Goal: Task Accomplishment & Management: Use online tool/utility

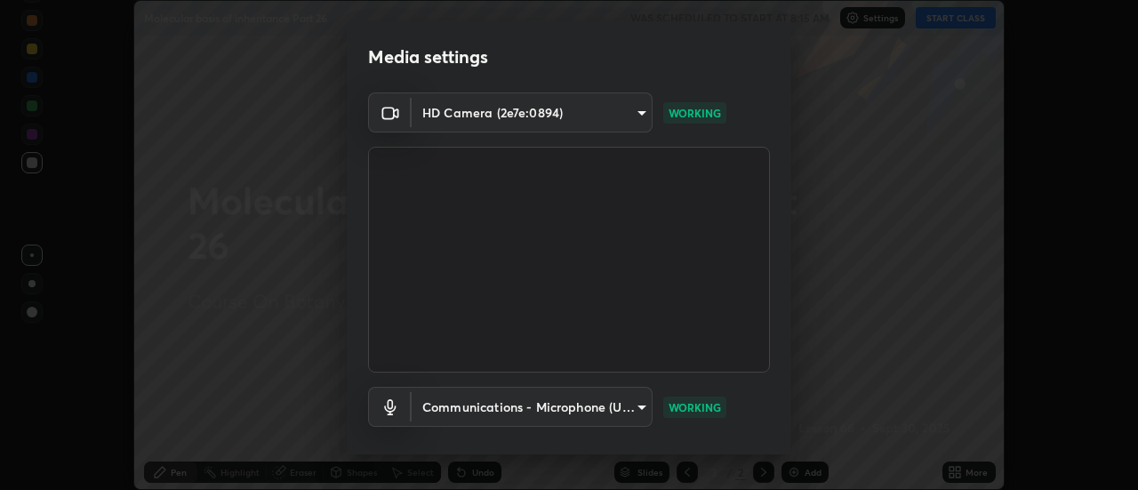
scroll to position [93, 0]
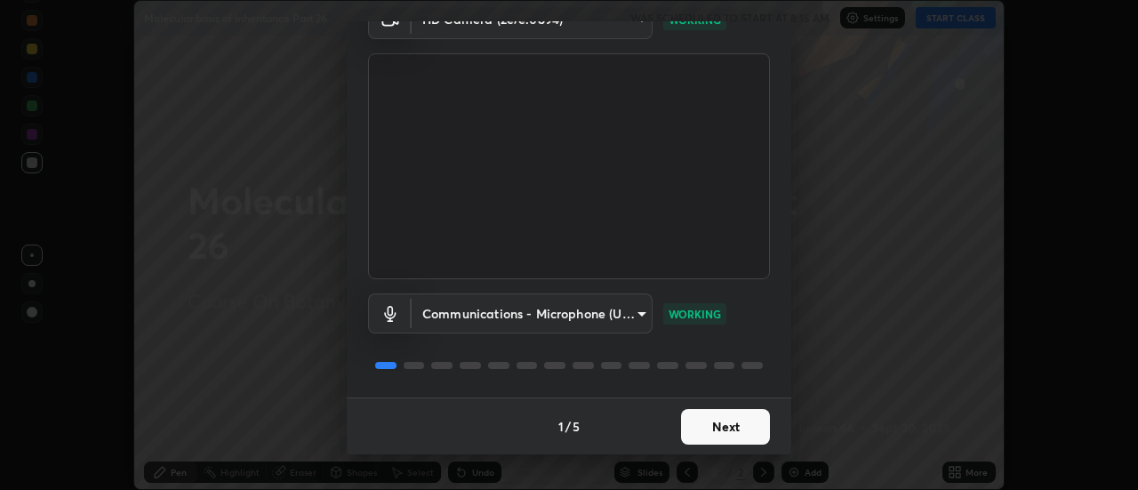
click at [722, 422] on button "Next" at bounding box center [725, 427] width 89 height 36
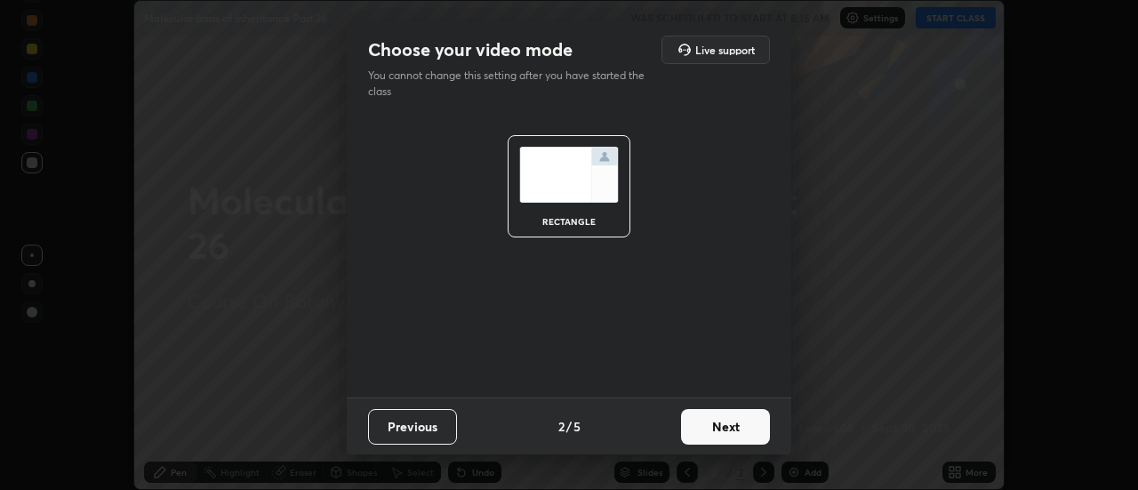
scroll to position [0, 0]
click at [726, 428] on button "Next" at bounding box center [725, 427] width 89 height 36
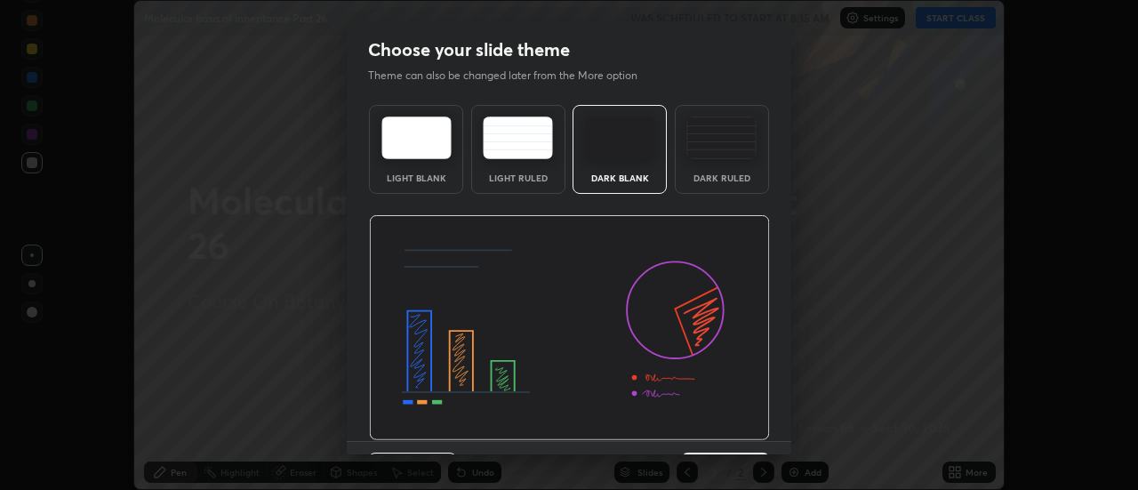
scroll to position [44, 0]
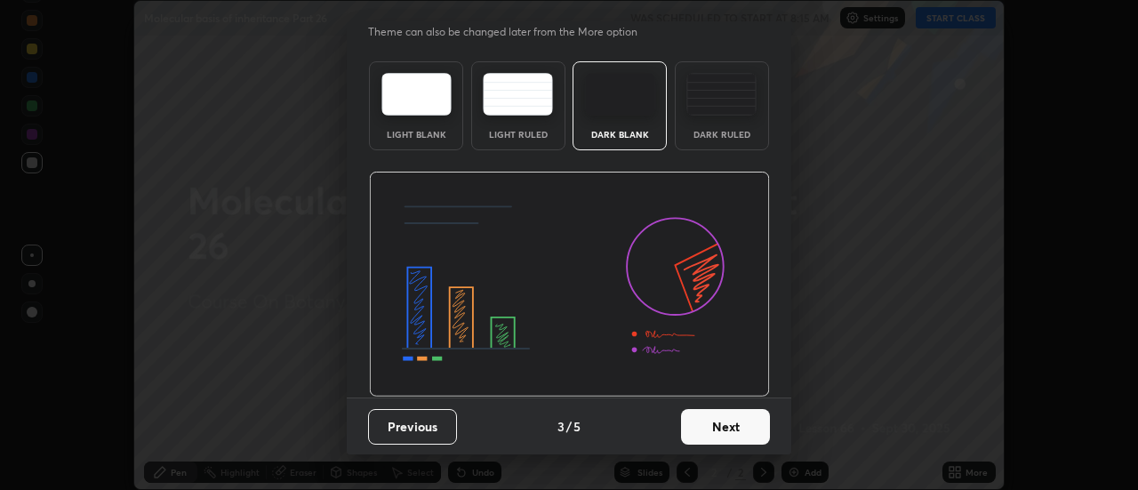
click at [719, 430] on button "Next" at bounding box center [725, 427] width 89 height 36
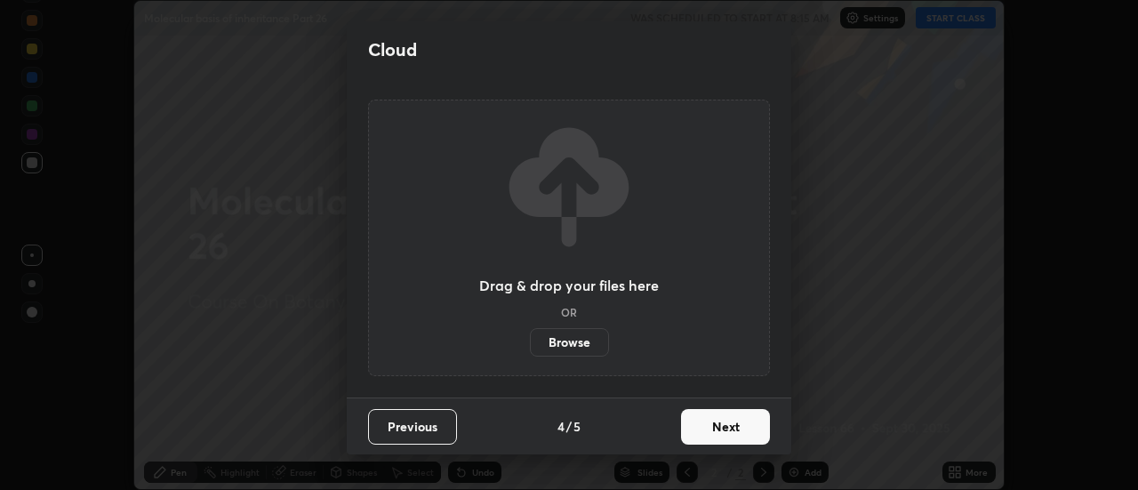
scroll to position [0, 0]
click at [722, 428] on button "Next" at bounding box center [725, 427] width 89 height 36
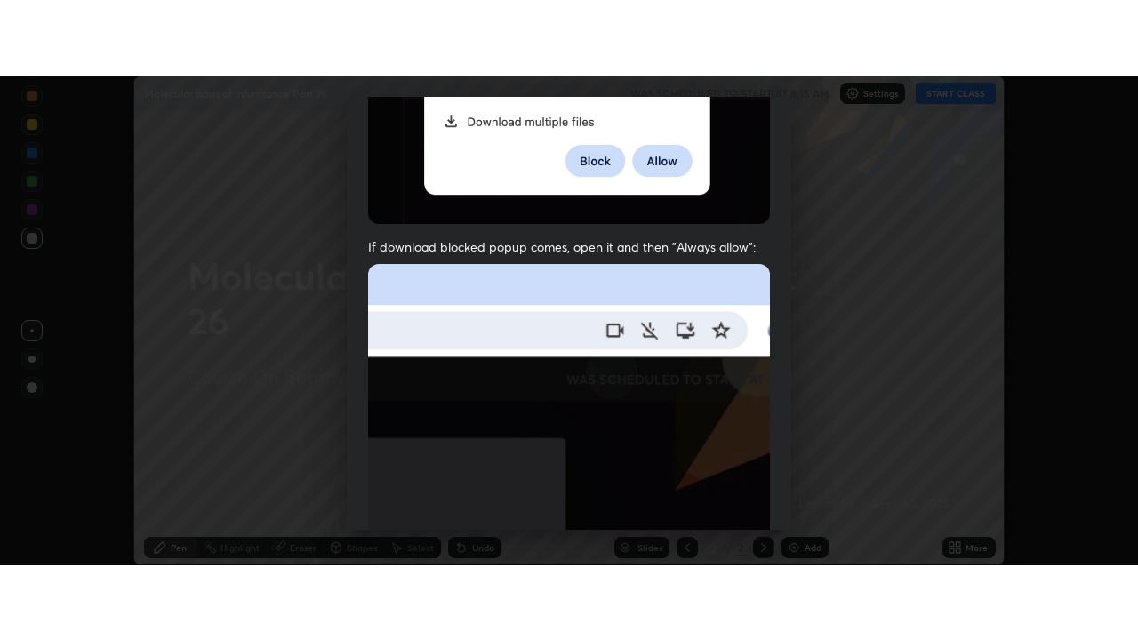
scroll to position [456, 0]
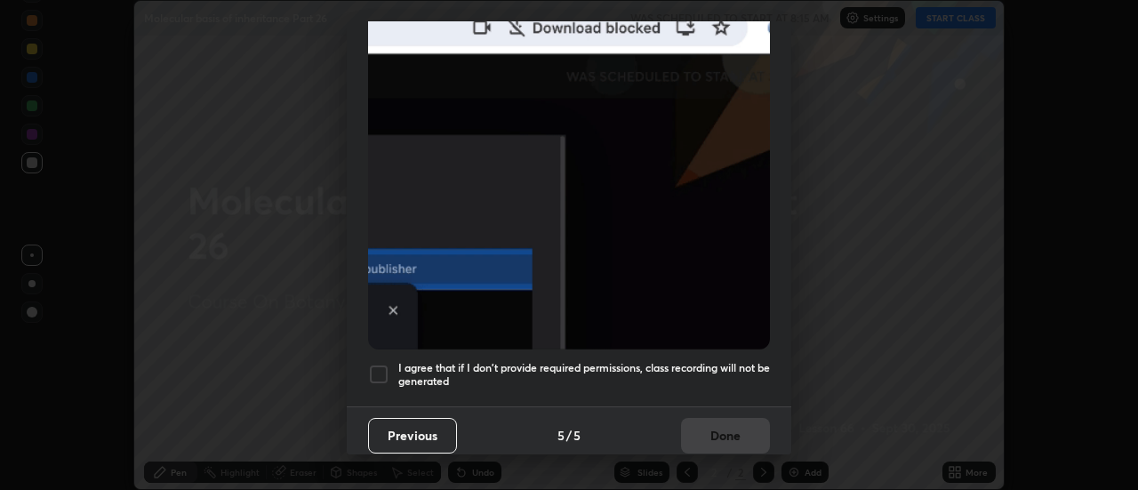
click at [381, 366] on div at bounding box center [378, 374] width 21 height 21
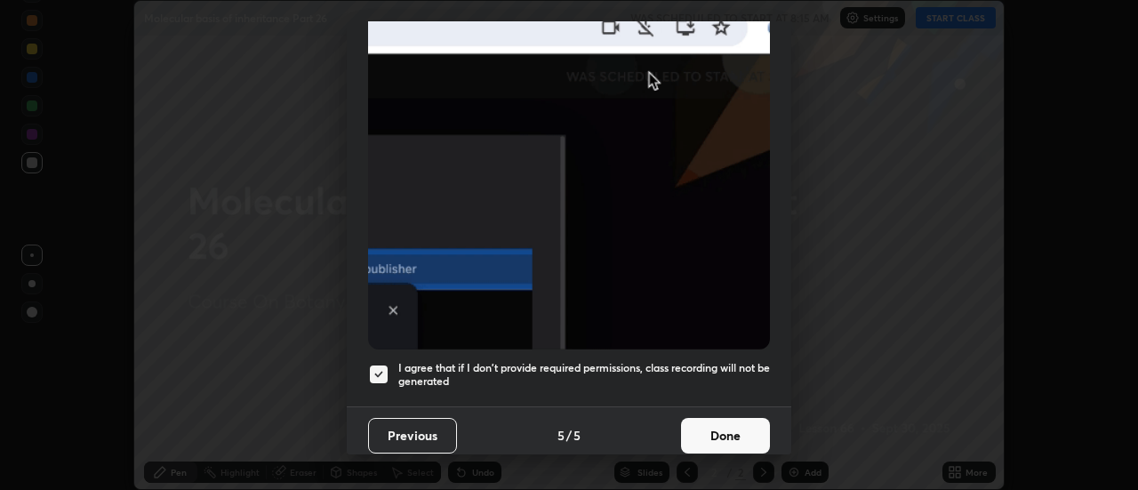
click at [719, 427] on button "Done" at bounding box center [725, 436] width 89 height 36
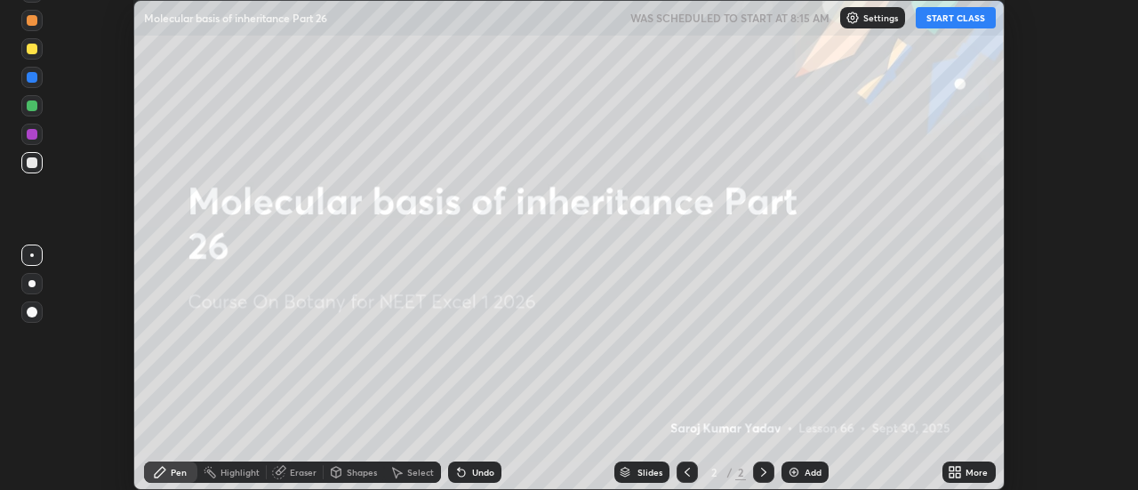
click at [963, 14] on button "START CLASS" at bounding box center [956, 17] width 80 height 21
click at [959, 469] on icon at bounding box center [959, 469] width 4 height 4
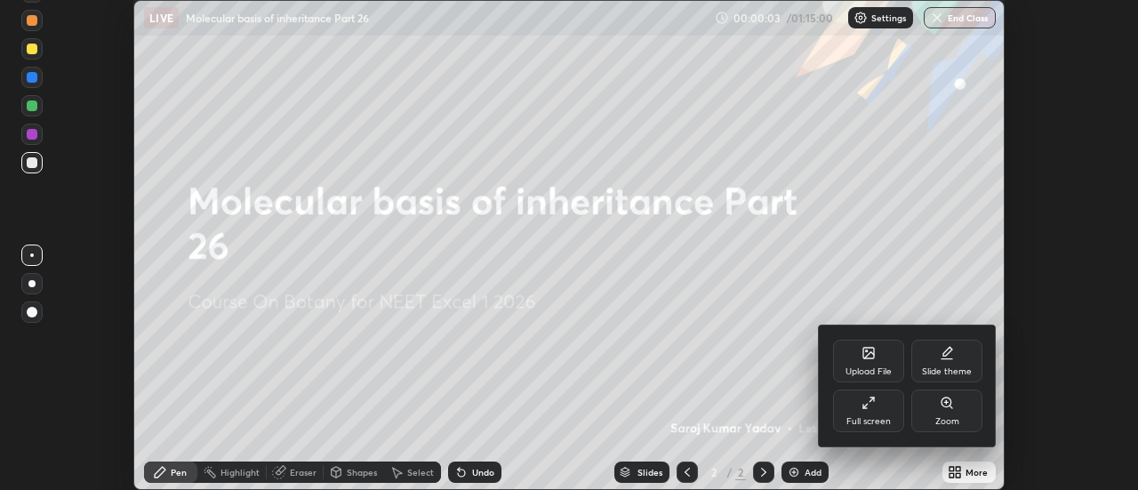
click at [884, 409] on div "Full screen" at bounding box center [868, 411] width 71 height 43
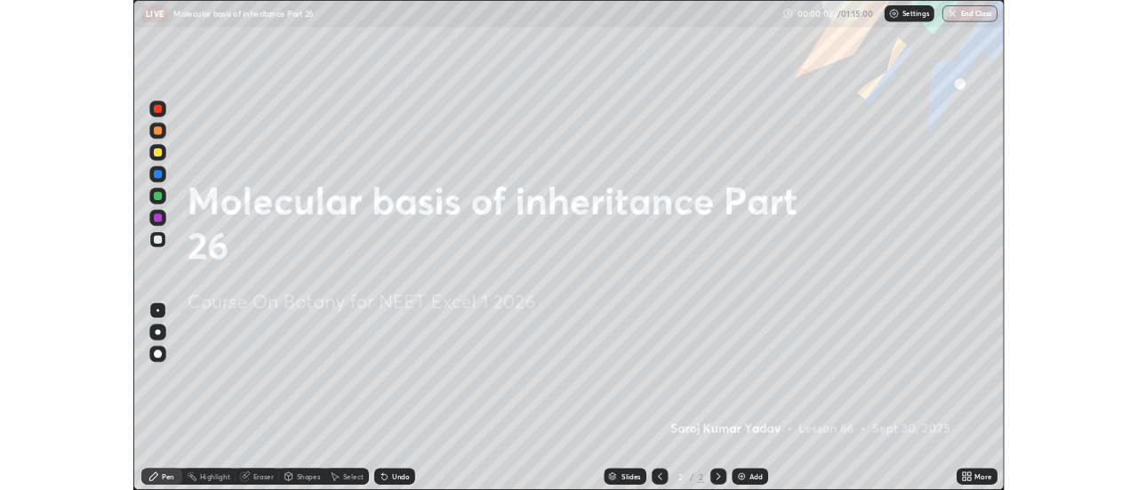
scroll to position [640, 1138]
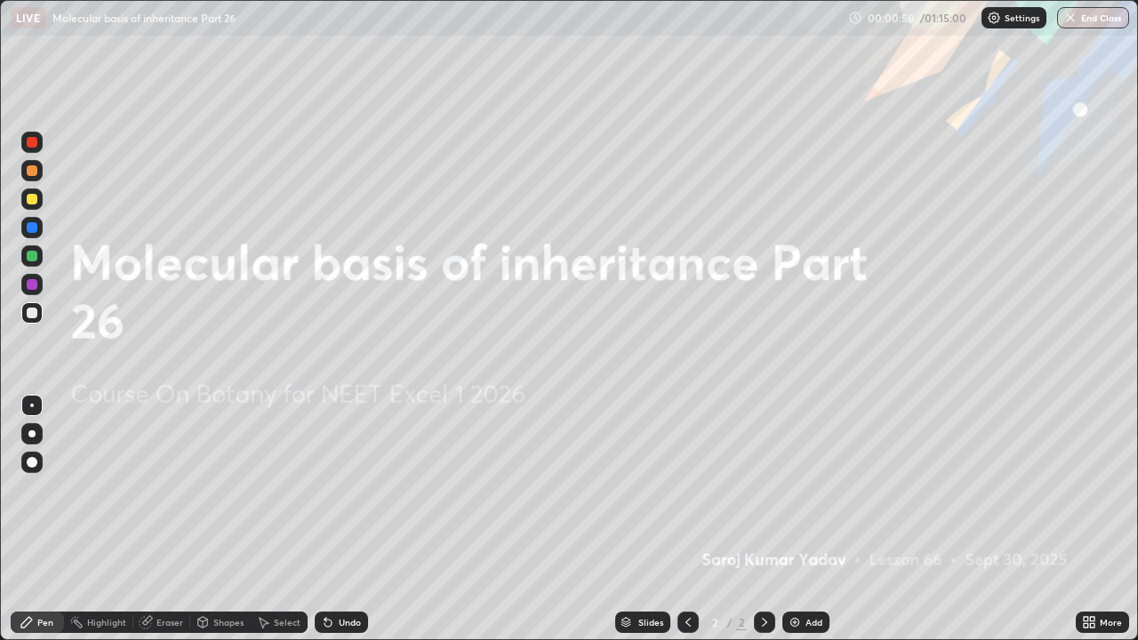
click at [1086, 489] on icon at bounding box center [1086, 619] width 4 height 4
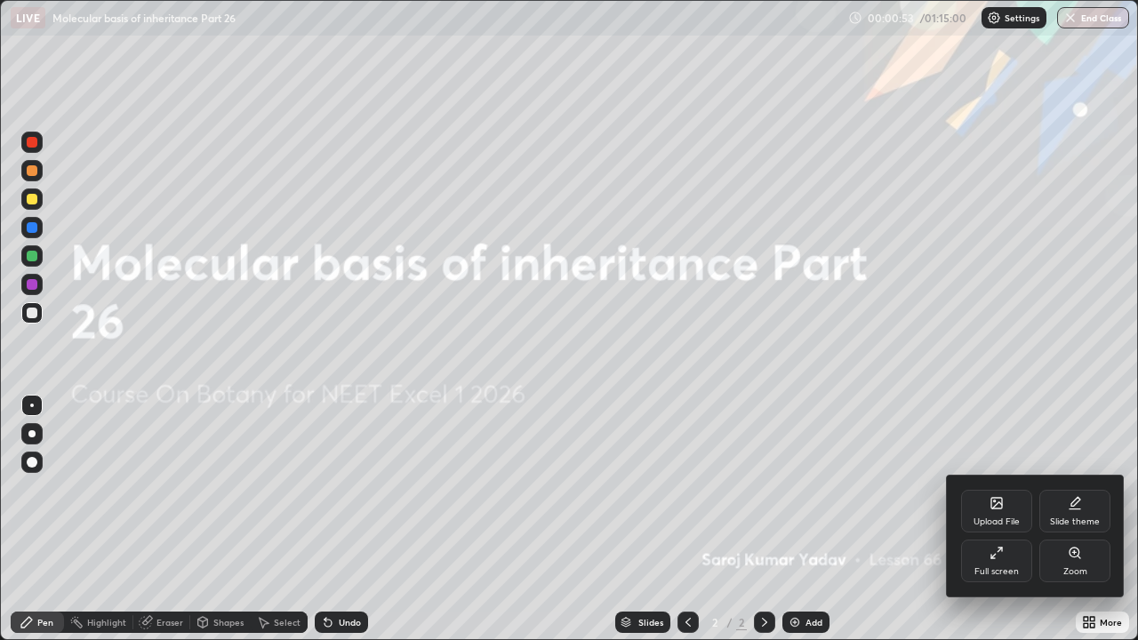
click at [660, 405] on div at bounding box center [569, 320] width 1138 height 640
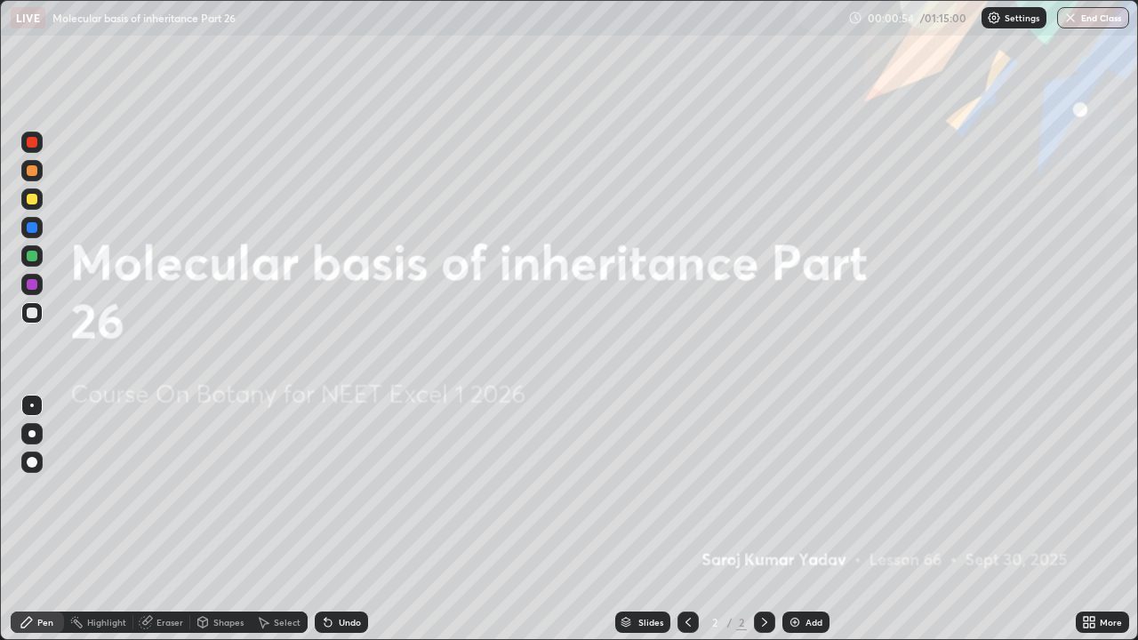
click at [1088, 489] on icon at bounding box center [1086, 619] width 4 height 4
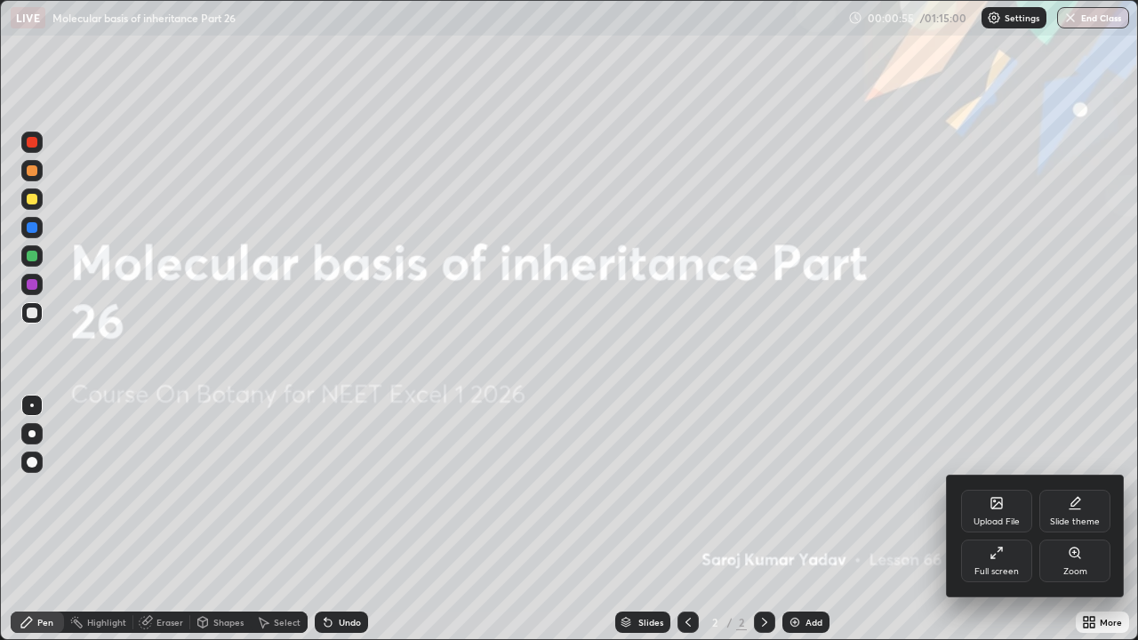
click at [1004, 489] on div "Upload File" at bounding box center [996, 511] width 71 height 43
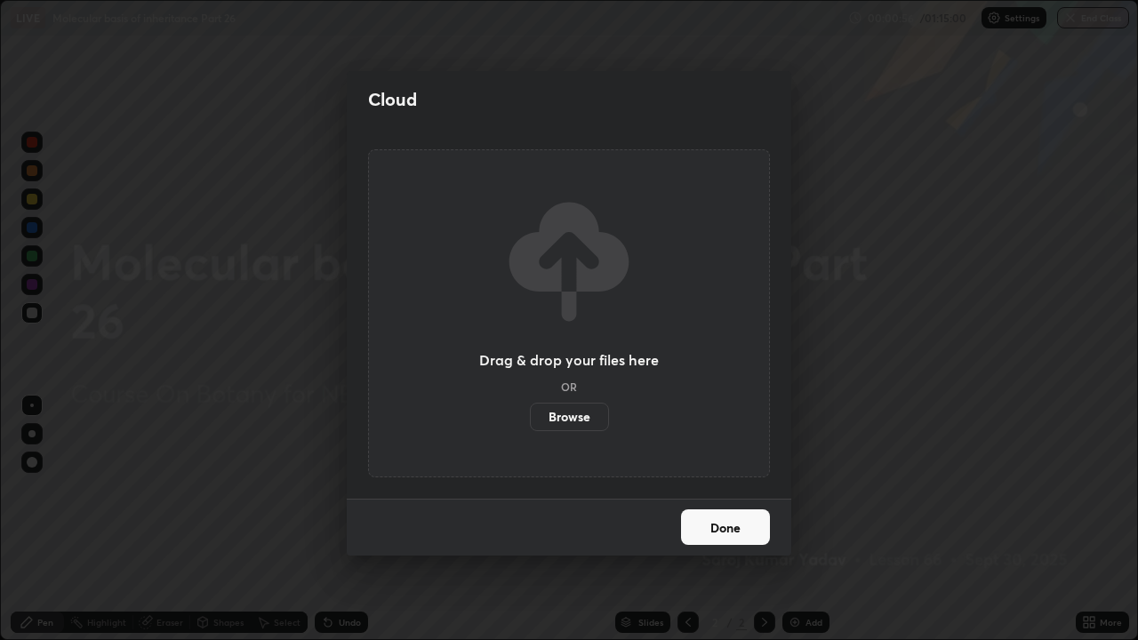
click at [582, 418] on label "Browse" at bounding box center [569, 417] width 79 height 28
click at [530, 418] on input "Browse" at bounding box center [530, 417] width 0 height 28
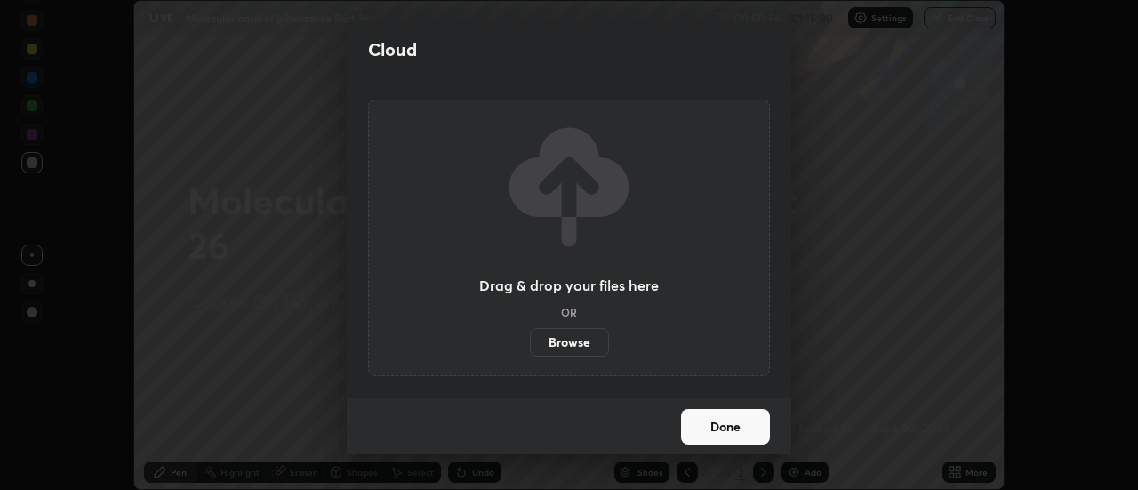
scroll to position [88447, 87798]
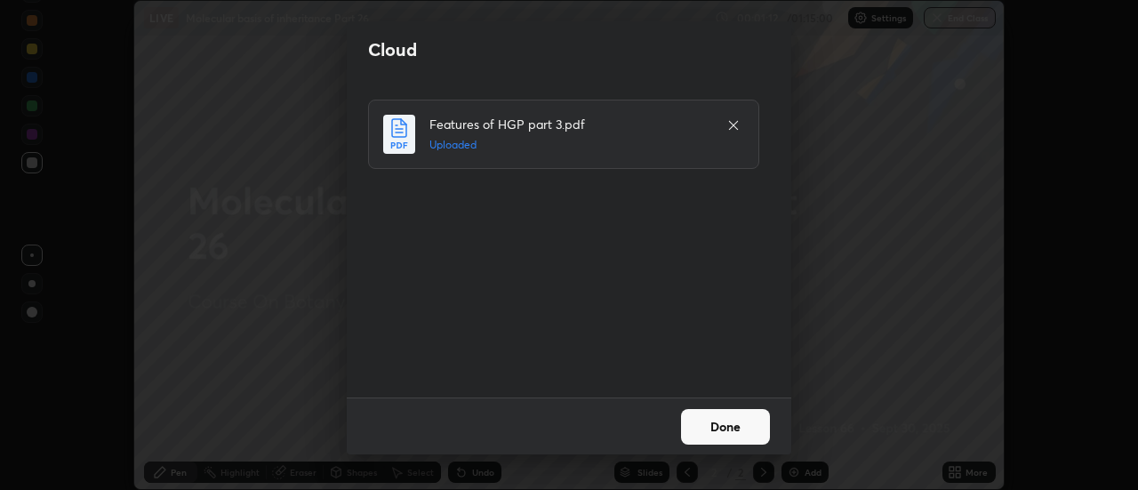
click at [700, 430] on button "Done" at bounding box center [725, 427] width 89 height 36
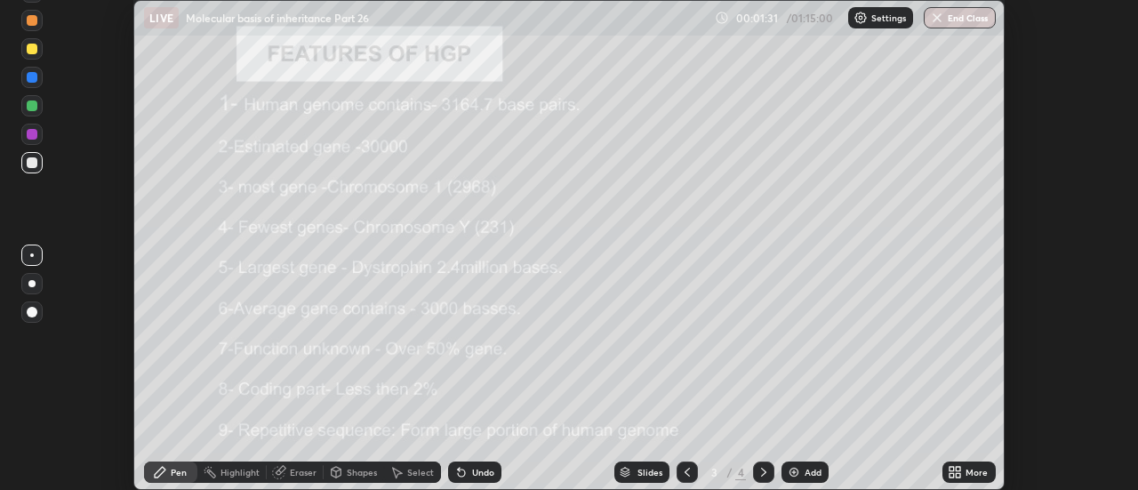
click at [765, 470] on icon at bounding box center [764, 472] width 14 height 14
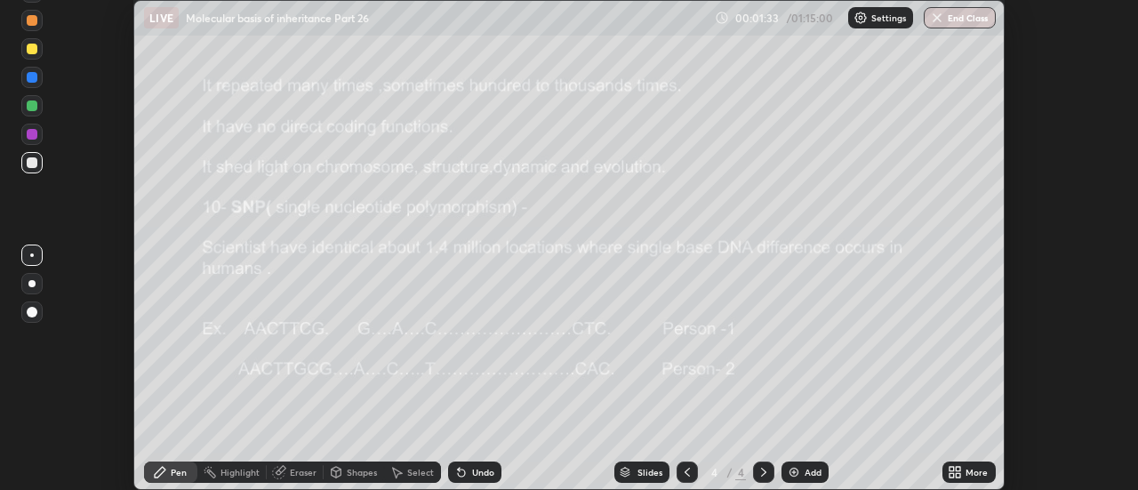
click at [763, 469] on icon at bounding box center [764, 472] width 14 height 14
click at [687, 472] on icon at bounding box center [687, 472] width 14 height 14
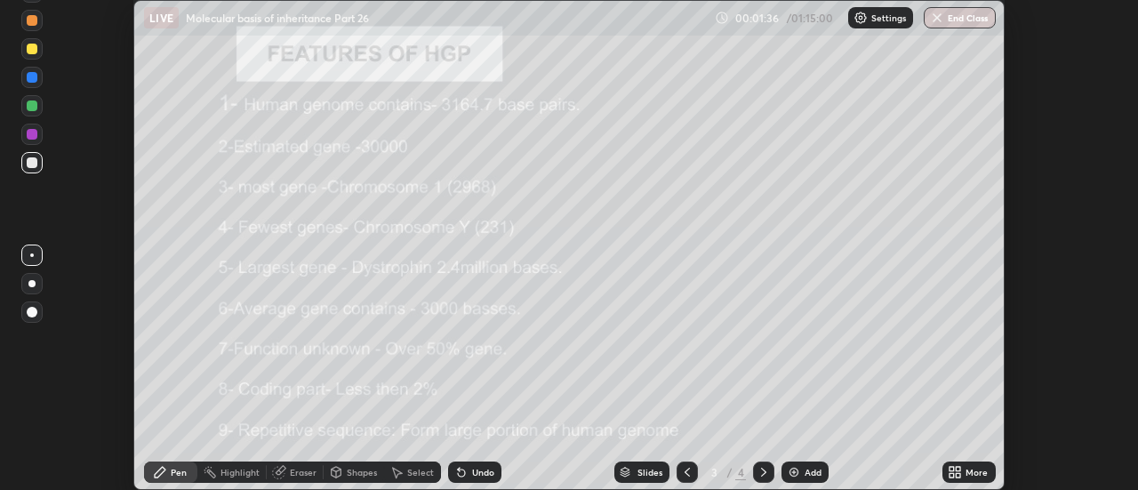
click at [646, 462] on div "Slides" at bounding box center [642, 472] width 55 height 21
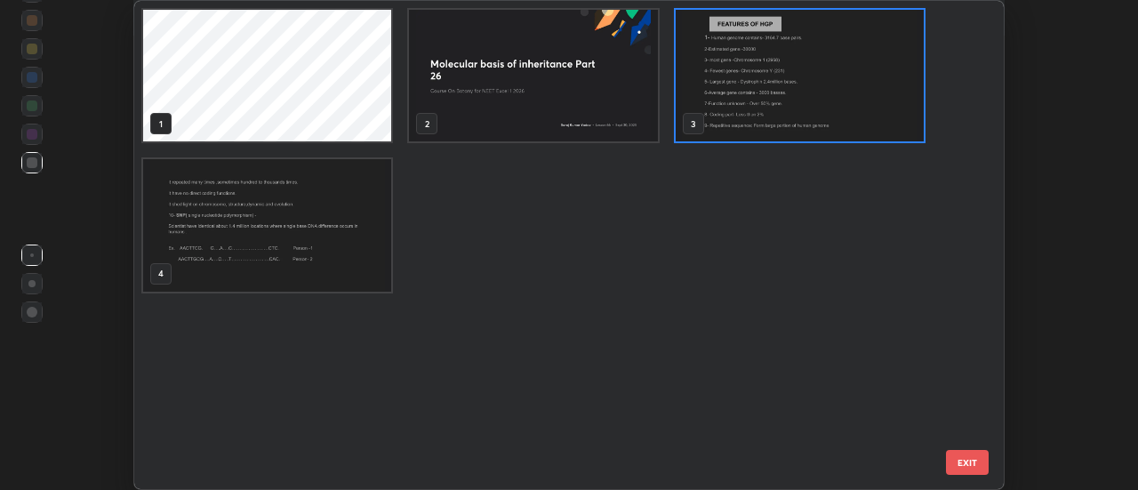
scroll to position [483, 860]
click at [548, 100] on img "grid" at bounding box center [534, 76] width 248 height 132
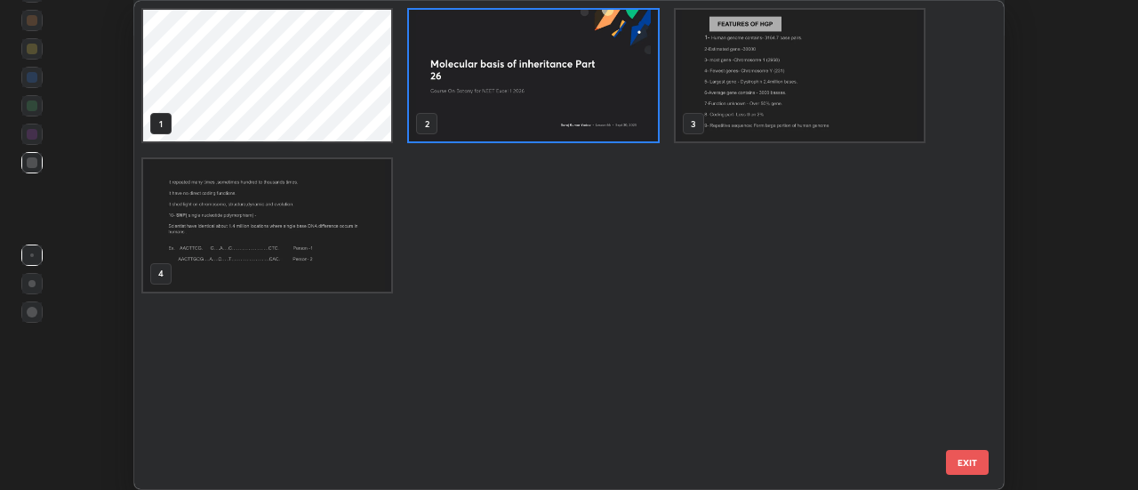
click at [570, 109] on img "grid" at bounding box center [534, 76] width 248 height 132
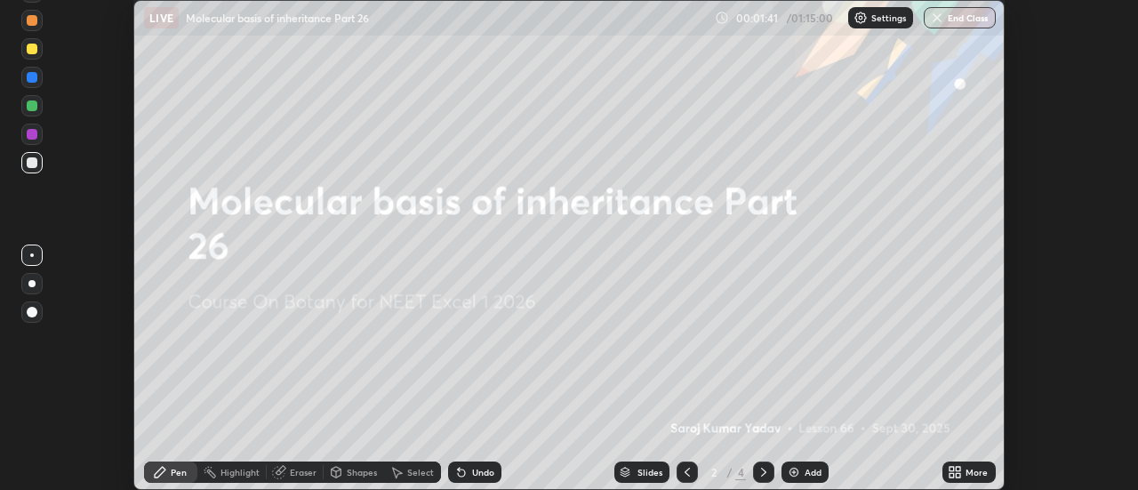
click at [958, 469] on icon at bounding box center [959, 469] width 4 height 4
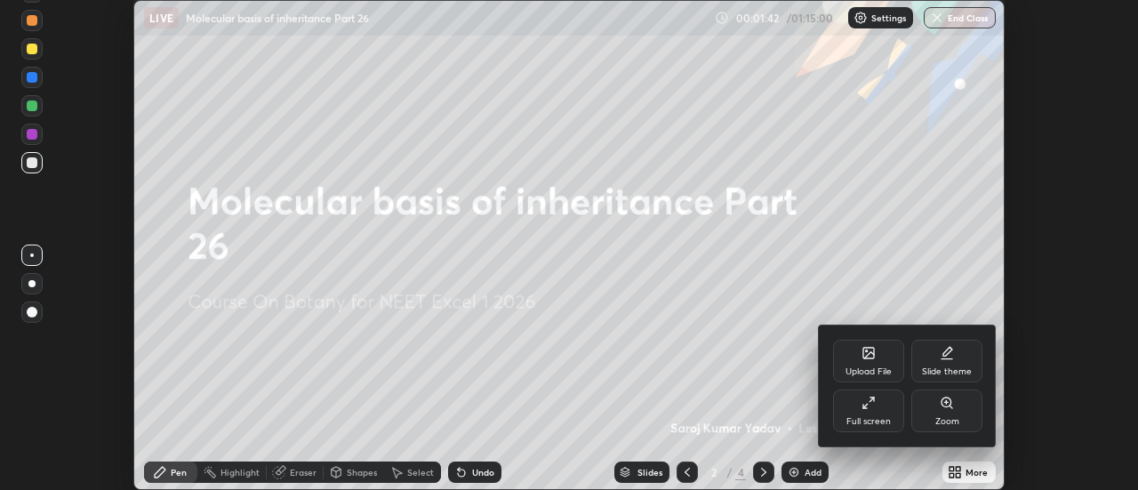
click at [878, 367] on div "Upload File" at bounding box center [869, 371] width 46 height 9
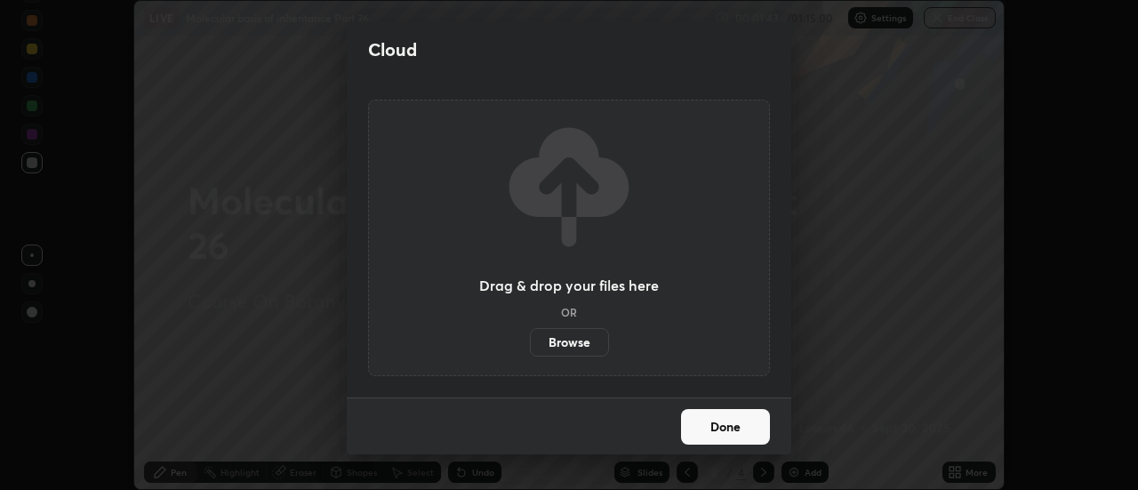
click at [583, 335] on label "Browse" at bounding box center [569, 342] width 79 height 28
click at [530, 335] on input "Browse" at bounding box center [530, 342] width 0 height 28
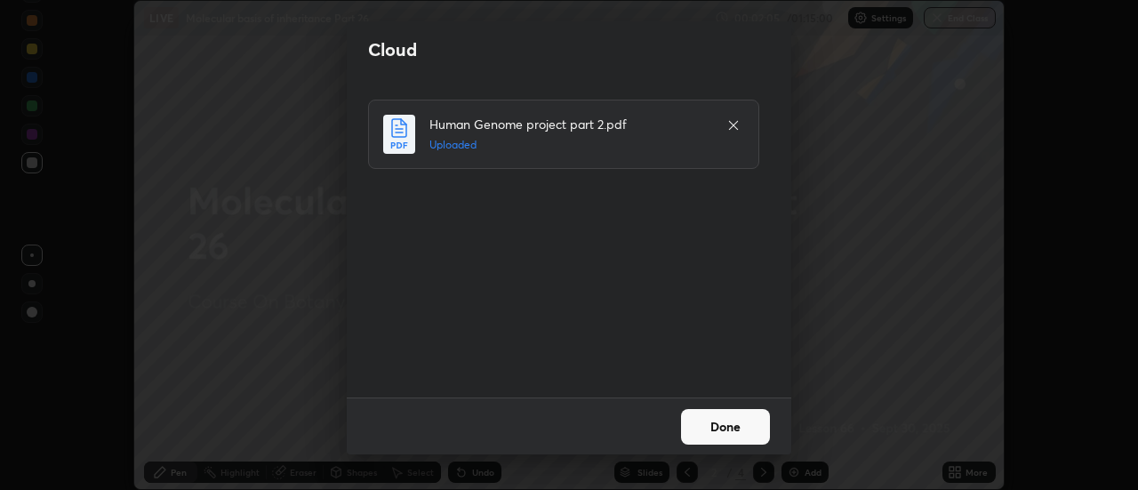
click at [707, 424] on button "Done" at bounding box center [725, 427] width 89 height 36
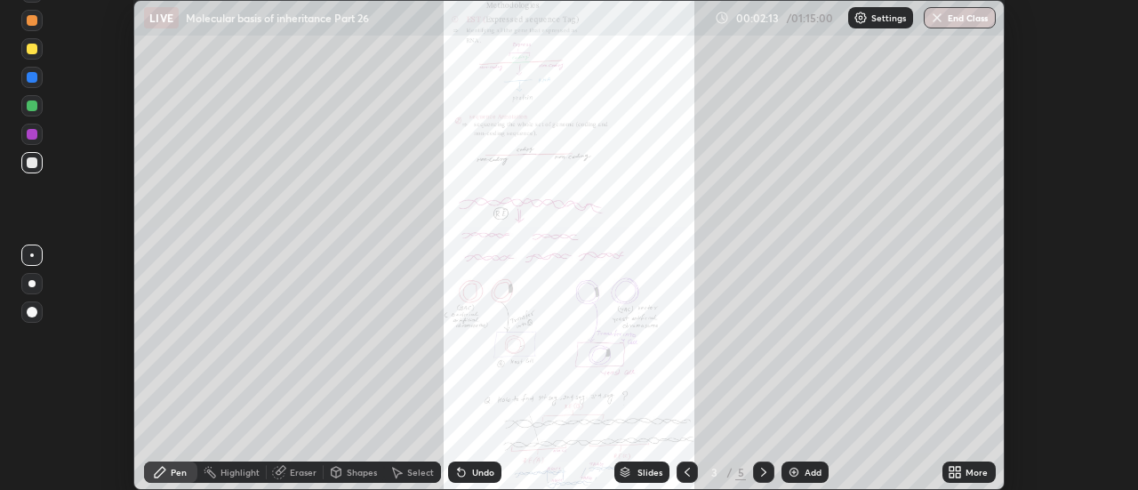
click at [957, 472] on icon at bounding box center [955, 472] width 14 height 14
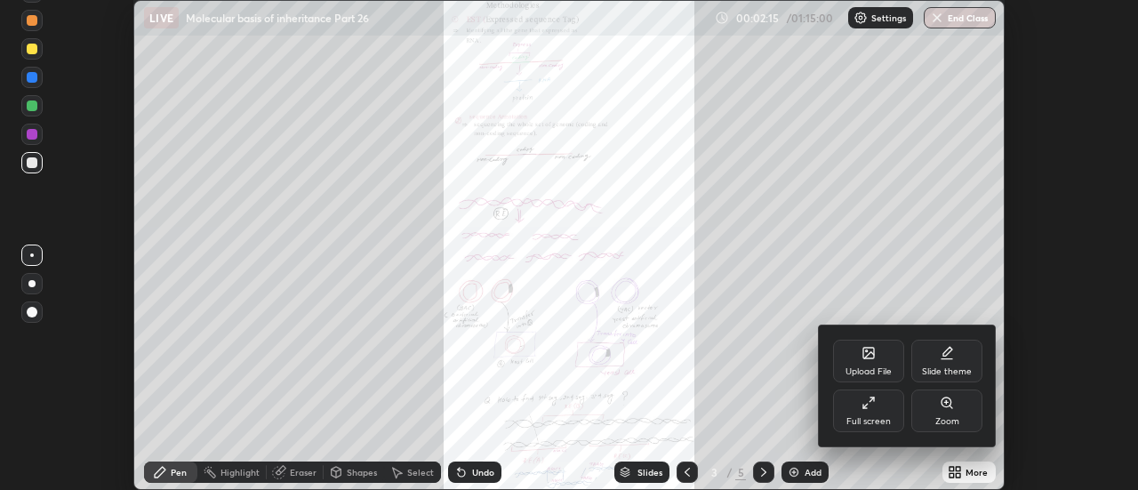
click at [942, 407] on icon at bounding box center [947, 403] width 14 height 14
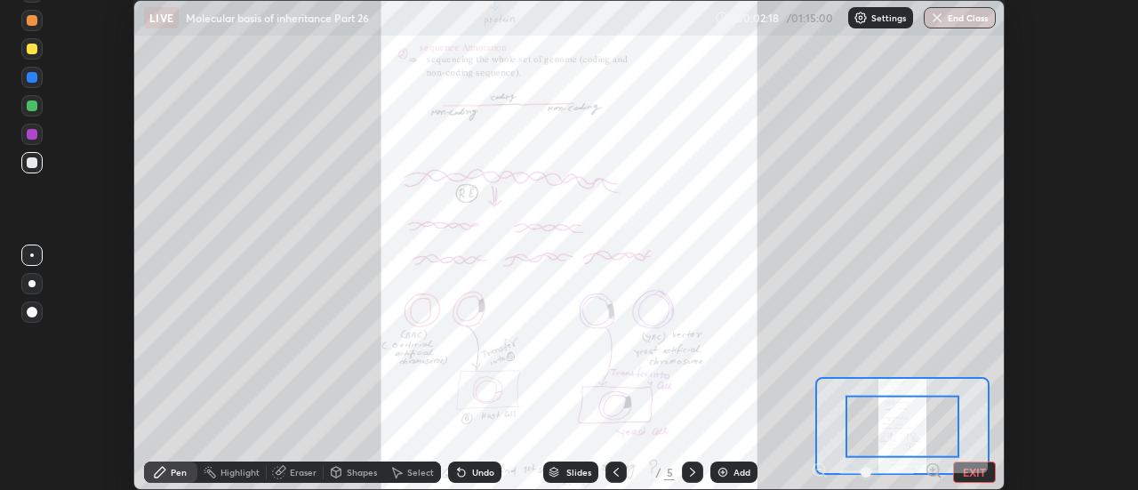
click at [1035, 397] on div "Setting up your live class" at bounding box center [569, 245] width 1138 height 490
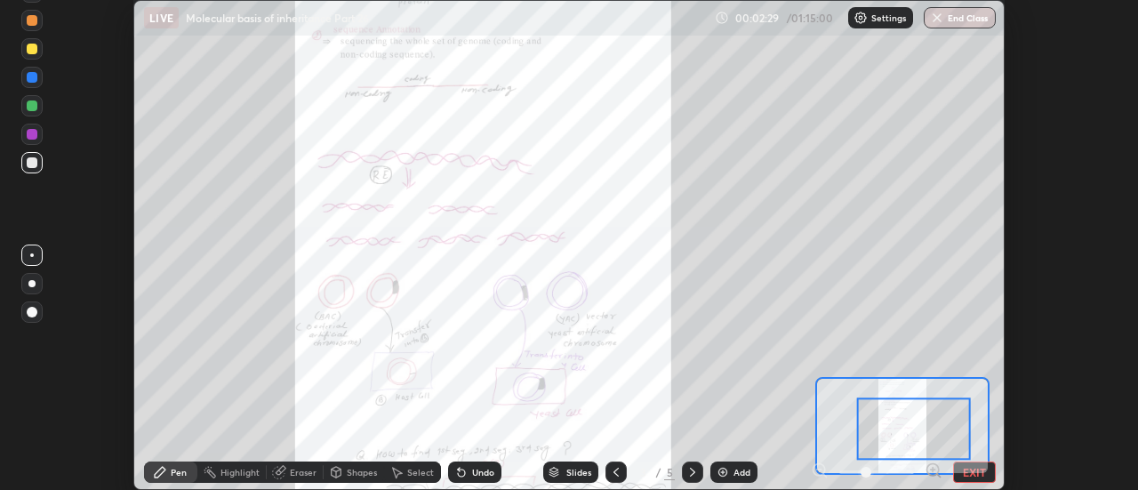
click at [578, 468] on div "Slides" at bounding box center [579, 472] width 25 height 9
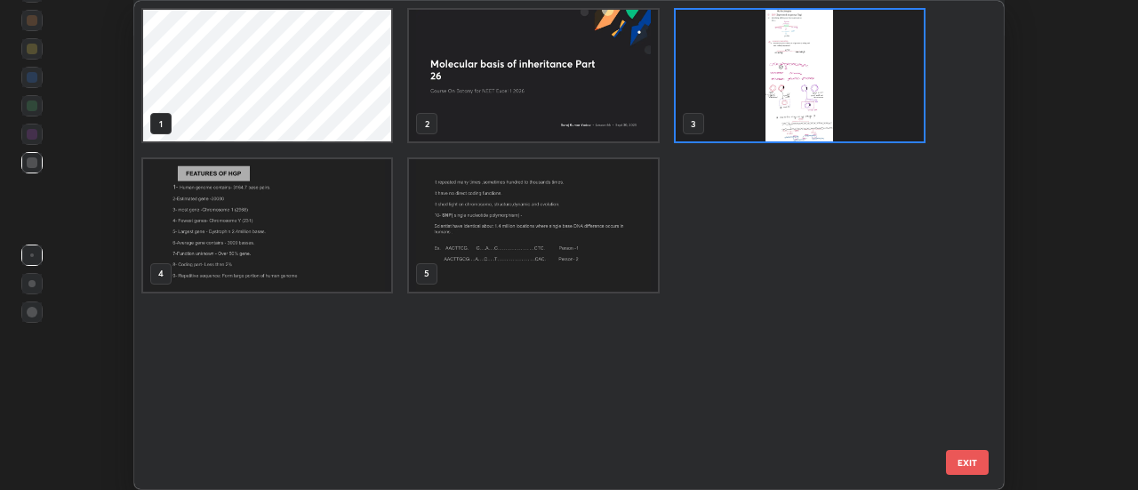
click at [560, 98] on img "grid" at bounding box center [534, 76] width 248 height 132
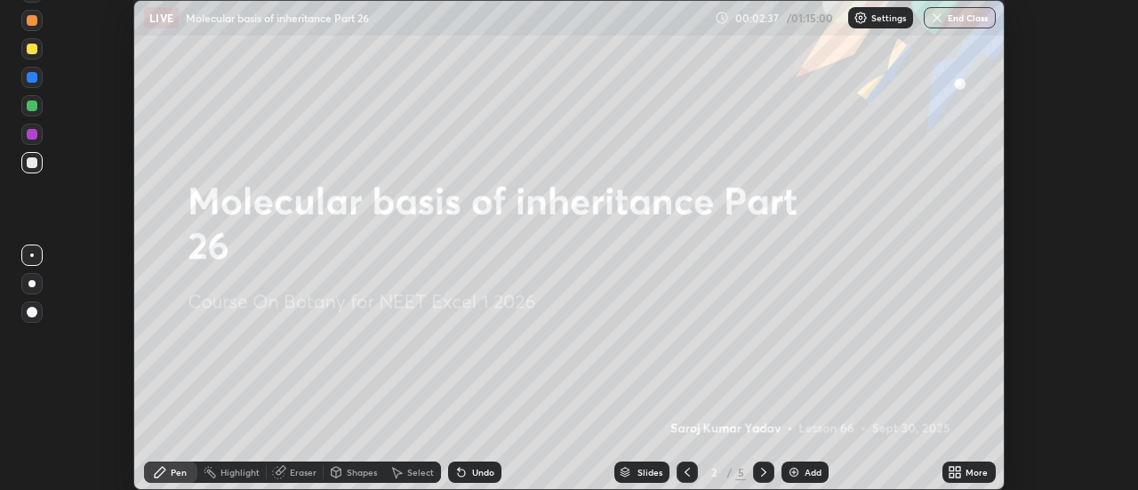
click at [954, 470] on icon at bounding box center [952, 469] width 4 height 4
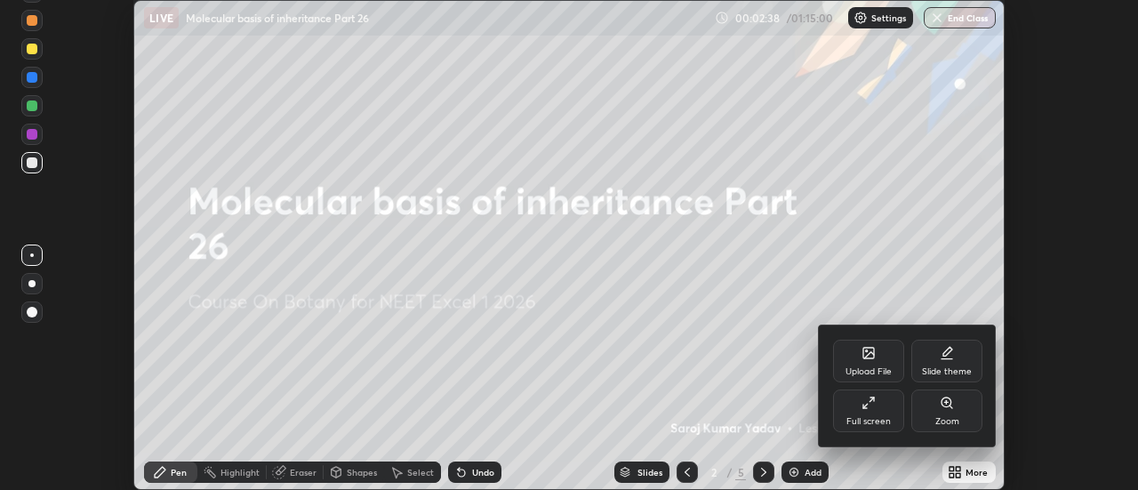
click at [873, 368] on div "Upload File" at bounding box center [869, 371] width 46 height 9
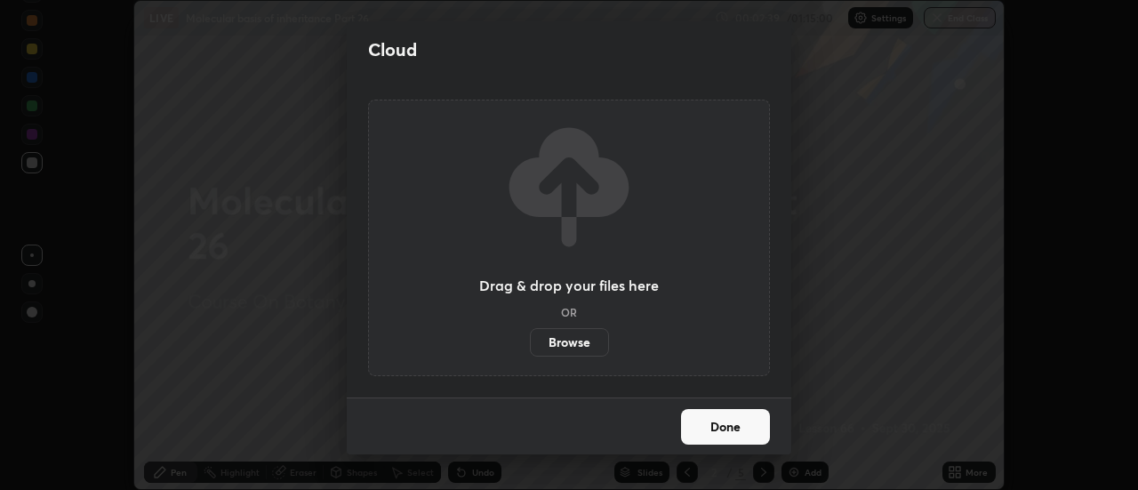
click at [572, 341] on label "Browse" at bounding box center [569, 342] width 79 height 28
click at [530, 341] on input "Browse" at bounding box center [530, 342] width 0 height 28
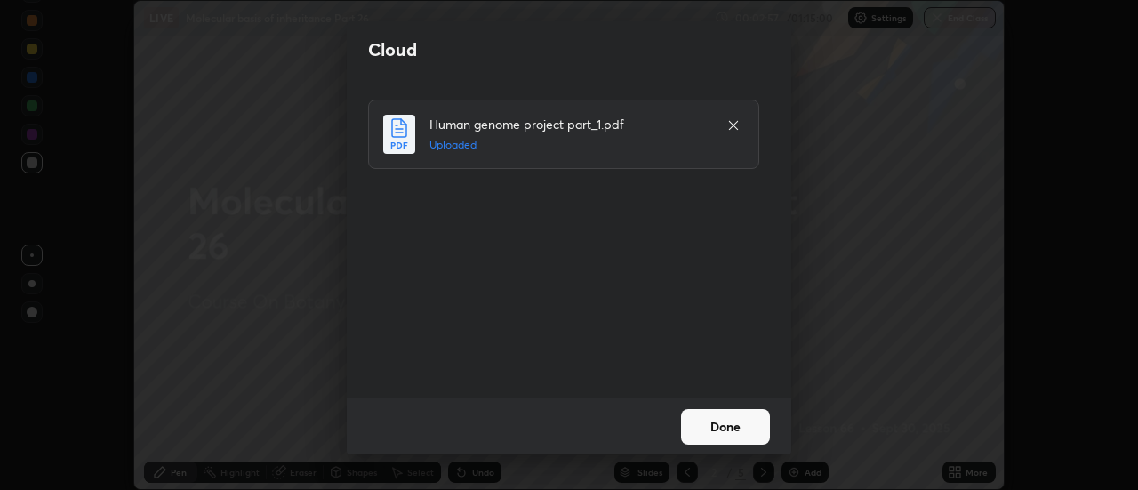
click at [728, 429] on button "Done" at bounding box center [725, 427] width 89 height 36
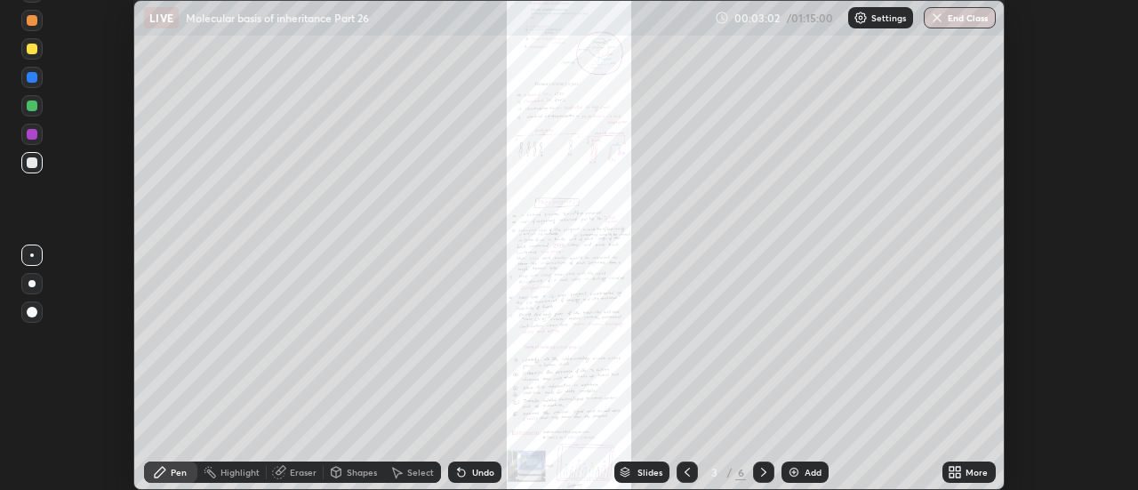
click at [957, 470] on icon at bounding box center [959, 469] width 4 height 4
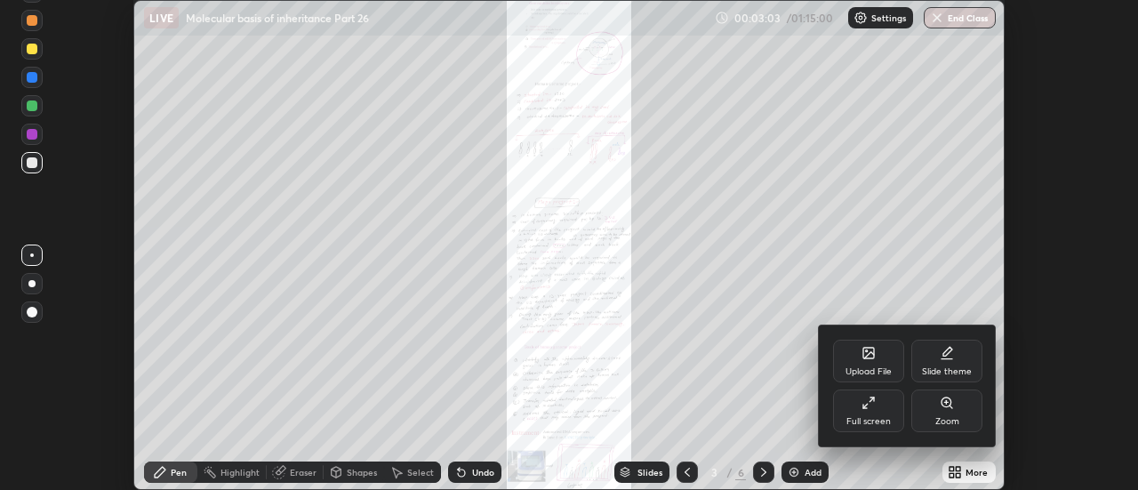
click at [879, 411] on div "Full screen" at bounding box center [868, 411] width 71 height 43
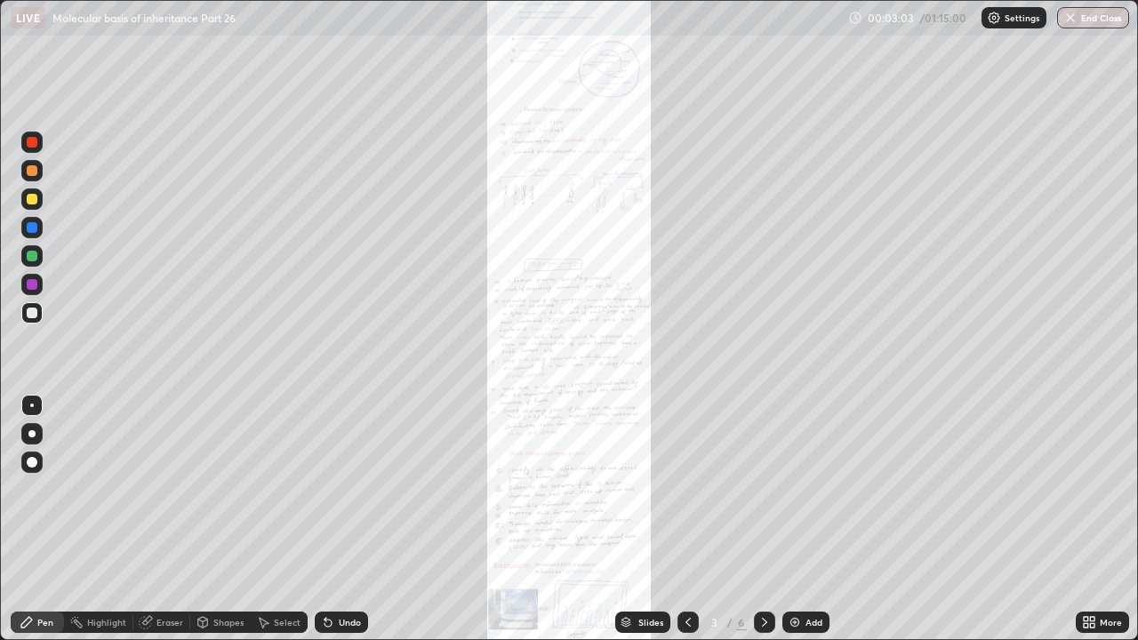
scroll to position [640, 1138]
click at [1086, 489] on icon at bounding box center [1086, 619] width 4 height 4
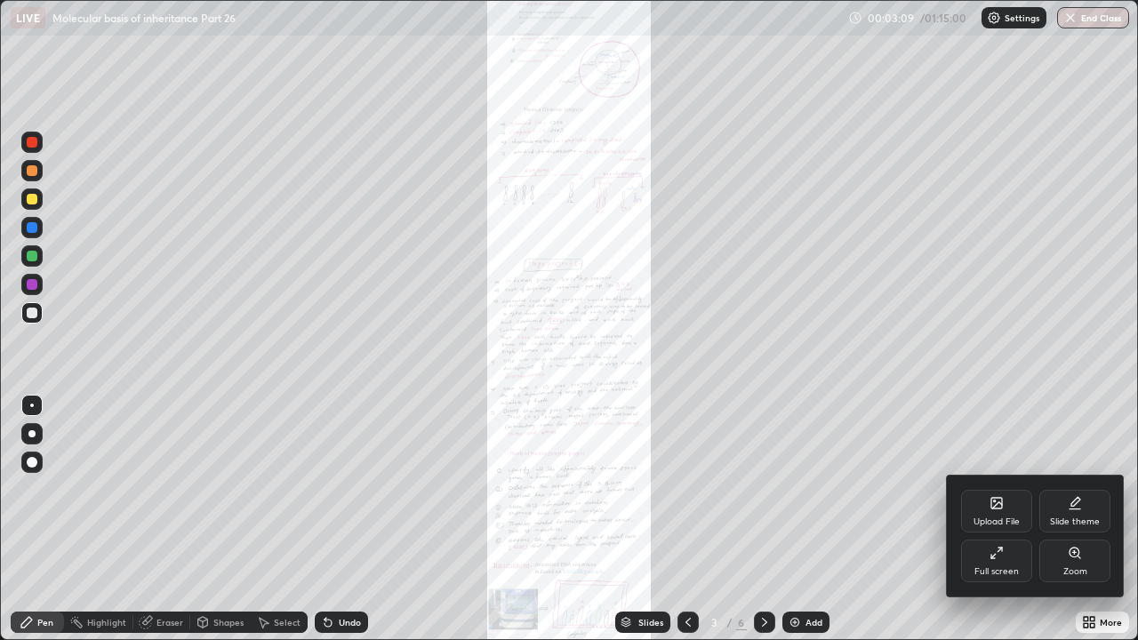
click at [1074, 489] on icon at bounding box center [1075, 553] width 14 height 14
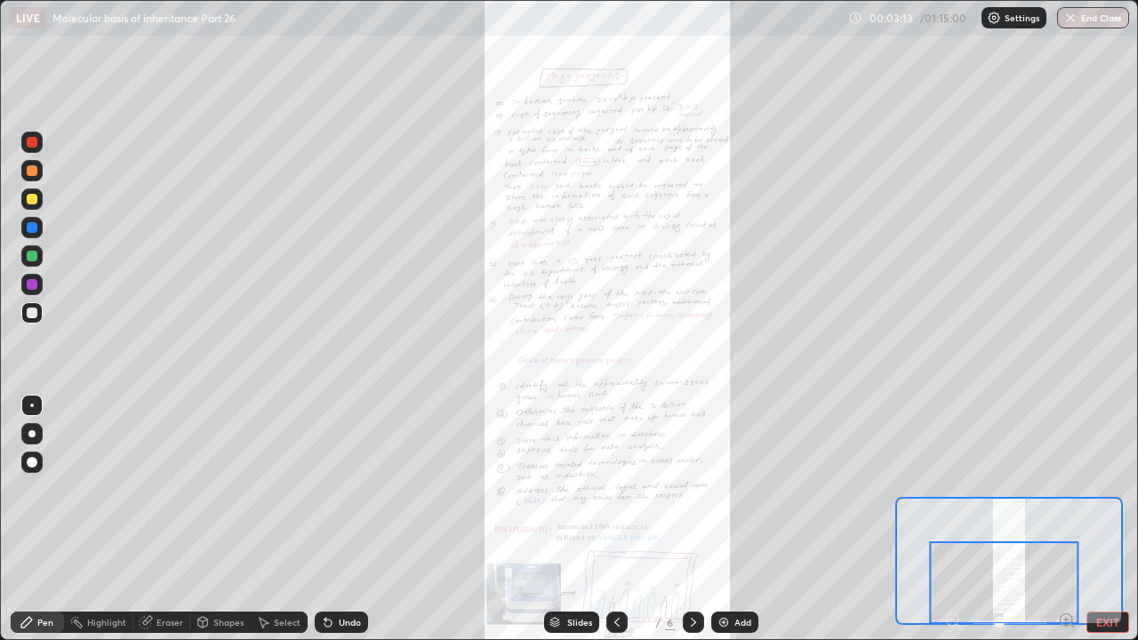
click at [1011, 489] on div at bounding box center [1004, 583] width 149 height 83
click at [576, 489] on div "Slides" at bounding box center [579, 622] width 25 height 9
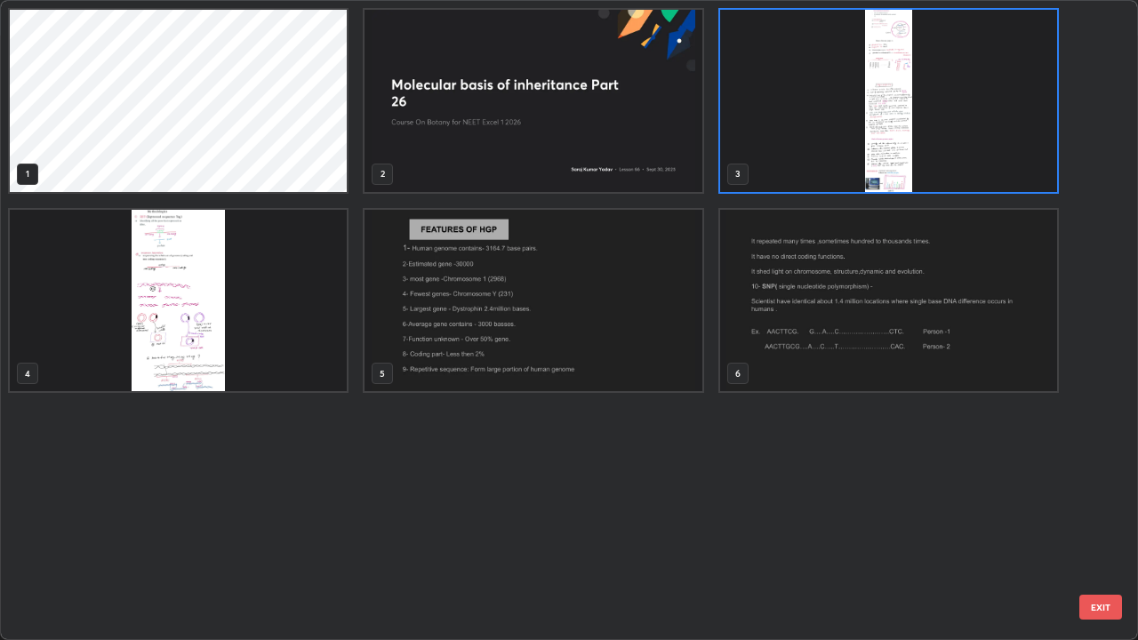
scroll to position [633, 1128]
click at [173, 309] on img "grid" at bounding box center [178, 301] width 337 height 182
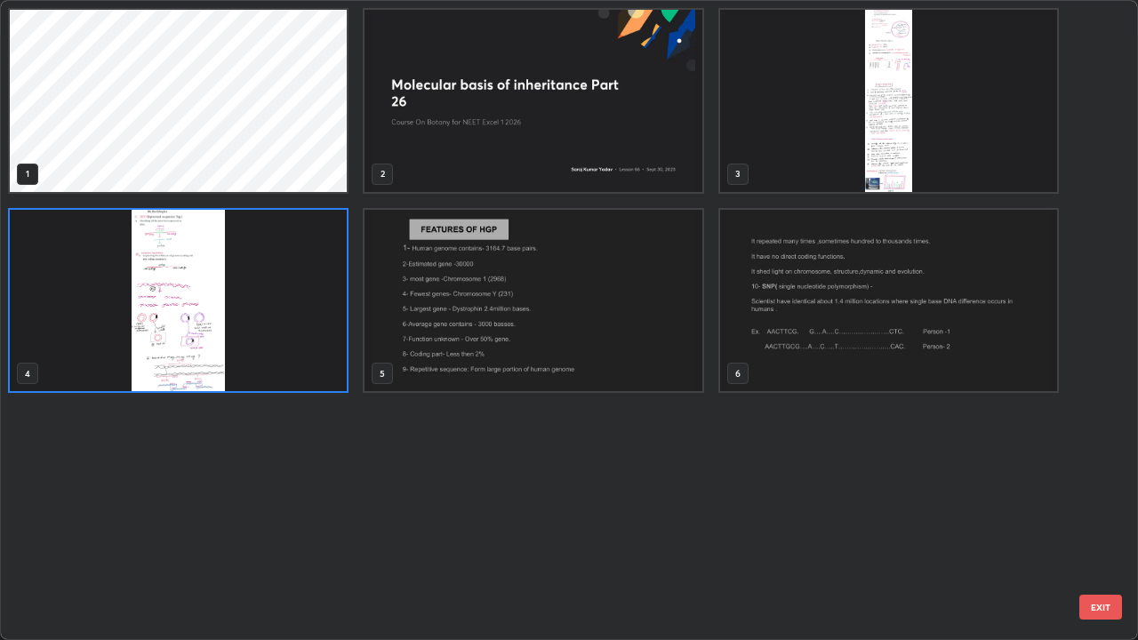
click at [178, 309] on img "grid" at bounding box center [178, 301] width 337 height 182
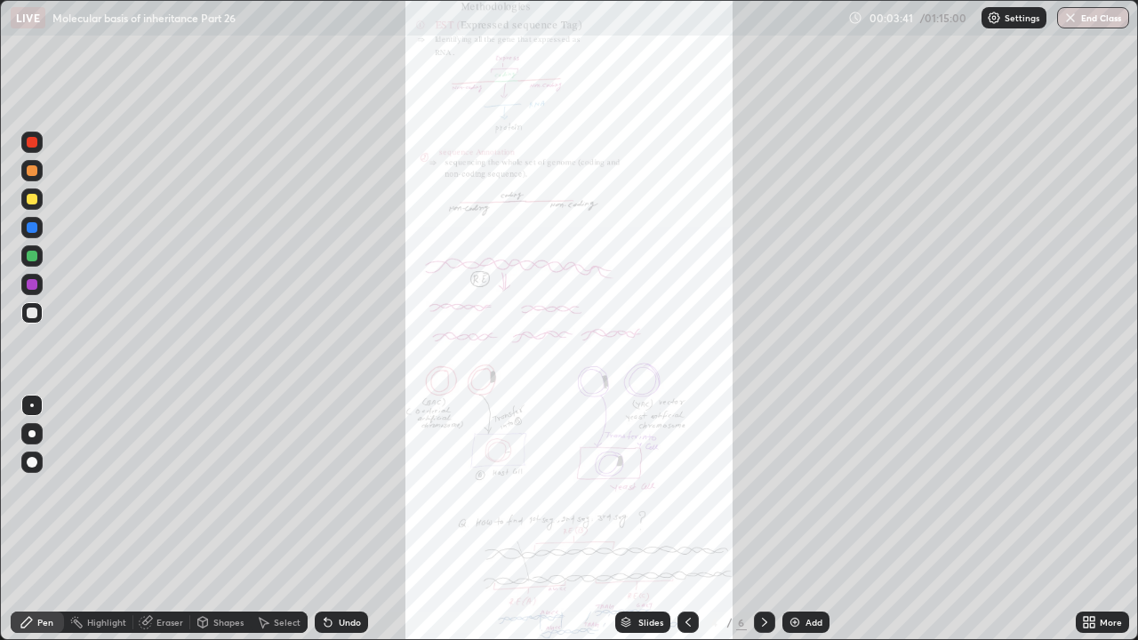
click at [43, 489] on div "Pen" at bounding box center [45, 622] width 16 height 9
click at [34, 138] on div at bounding box center [32, 142] width 11 height 11
click at [31, 282] on div at bounding box center [32, 284] width 11 height 11
click at [164, 489] on div "Eraser" at bounding box center [170, 622] width 27 height 9
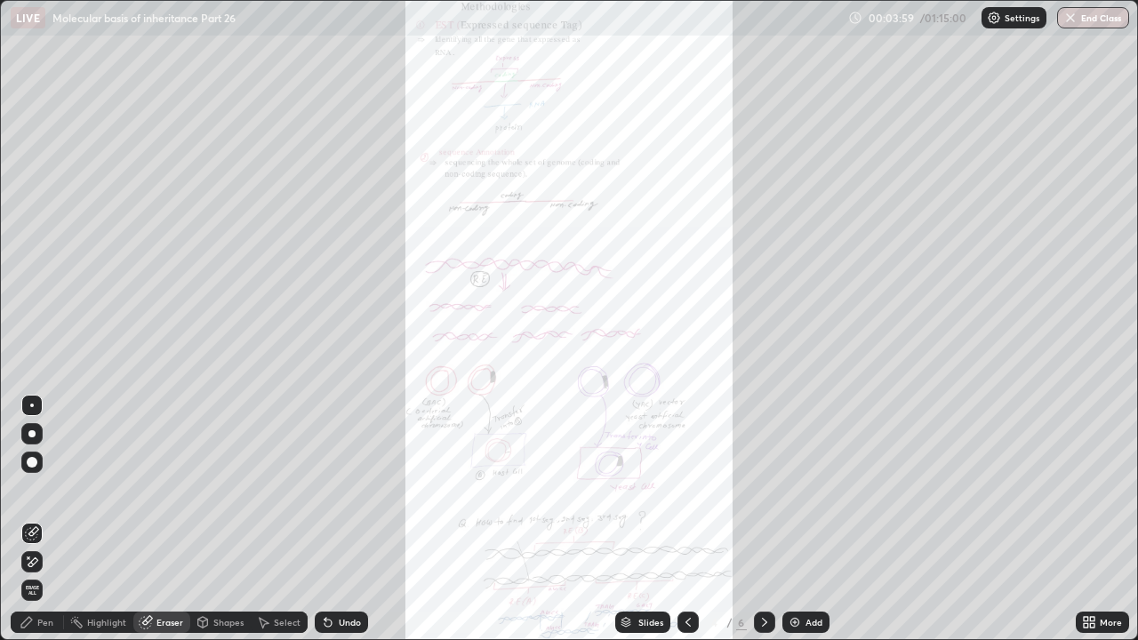
click at [36, 489] on div "Pen" at bounding box center [37, 622] width 53 height 21
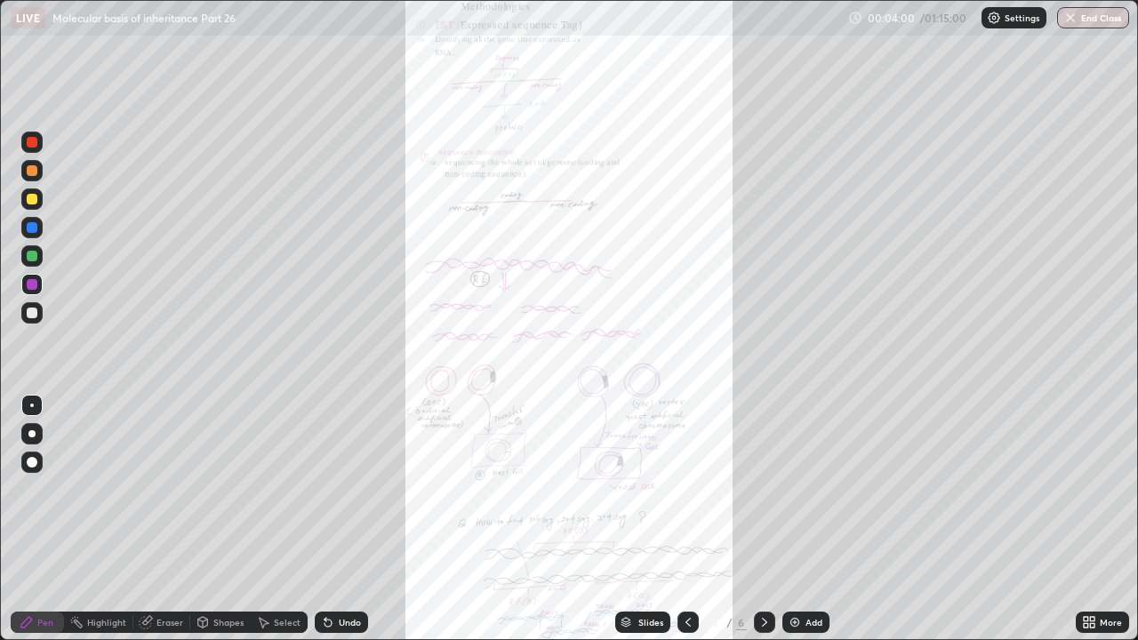
click at [31, 142] on div at bounding box center [32, 142] width 11 height 11
click at [30, 143] on div at bounding box center [32, 142] width 11 height 11
click at [1092, 489] on icon at bounding box center [1092, 625] width 4 height 4
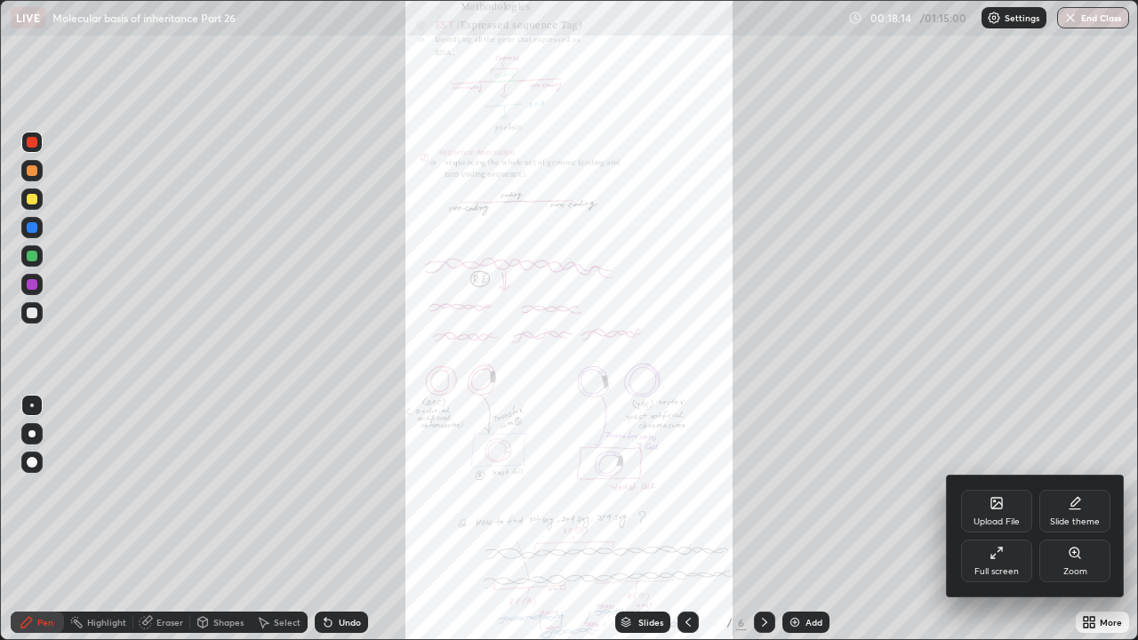
click at [1071, 489] on div "Zoom" at bounding box center [1075, 561] width 71 height 43
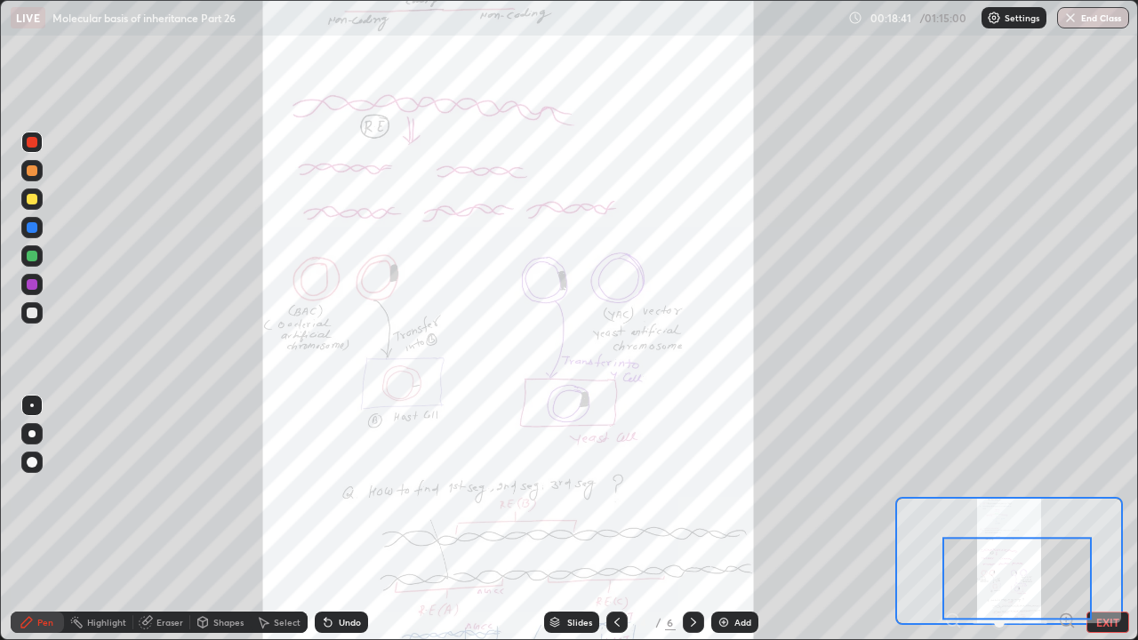
click at [1012, 489] on div at bounding box center [1017, 578] width 149 height 83
click at [1005, 489] on span at bounding box center [999, 622] width 11 height 11
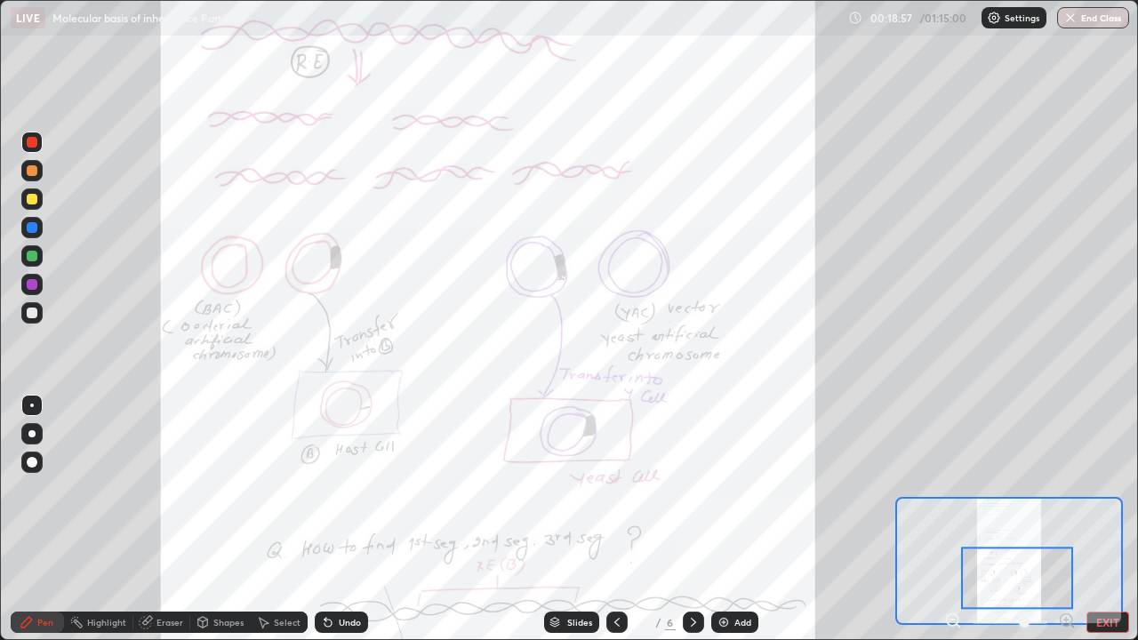
click at [1019, 489] on div at bounding box center [1017, 579] width 112 height 62
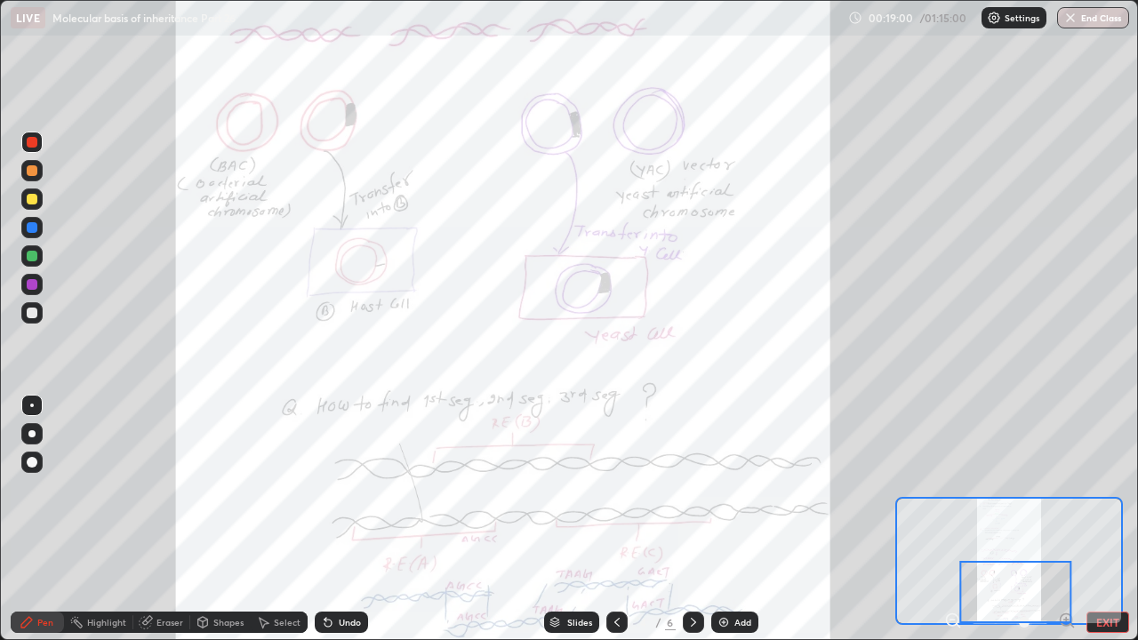
click at [1023, 489] on div at bounding box center [1017, 592] width 112 height 62
click at [462, 489] on div "Slides 4 / 6 Add" at bounding box center [651, 623] width 566 height 36
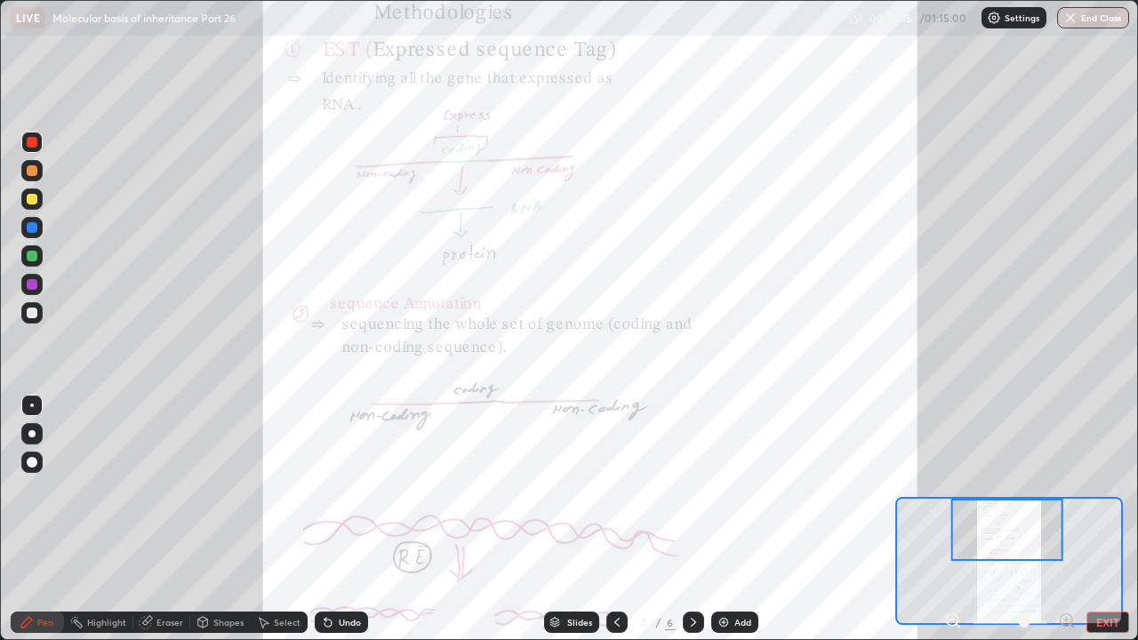
click at [158, 489] on div "Eraser" at bounding box center [170, 622] width 27 height 9
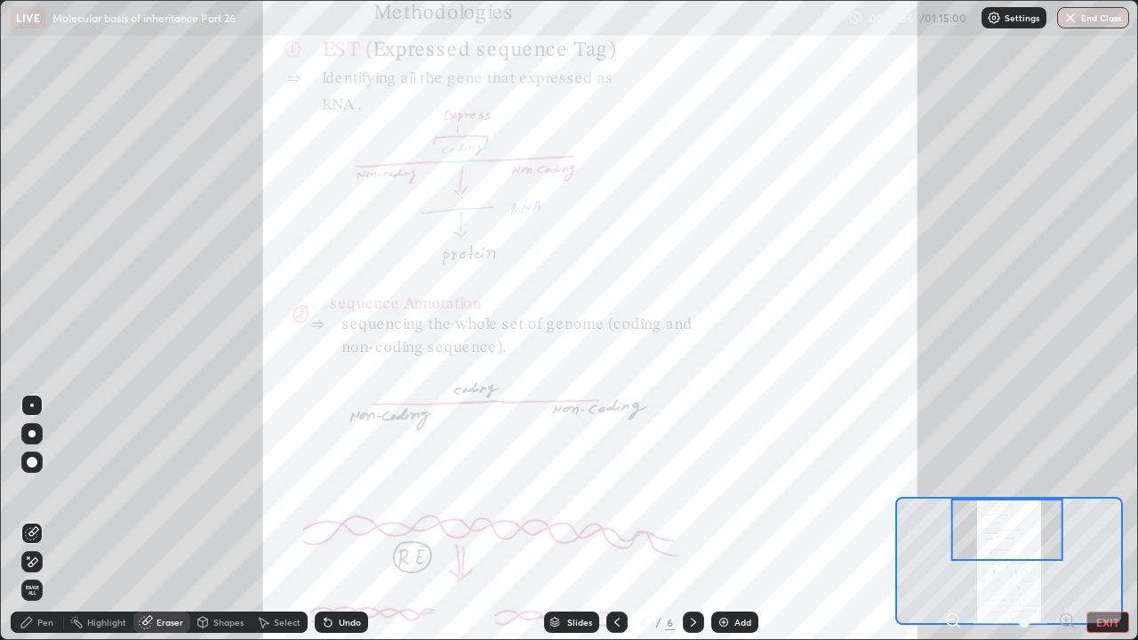
click at [1066, 489] on icon at bounding box center [1067, 620] width 4 height 0
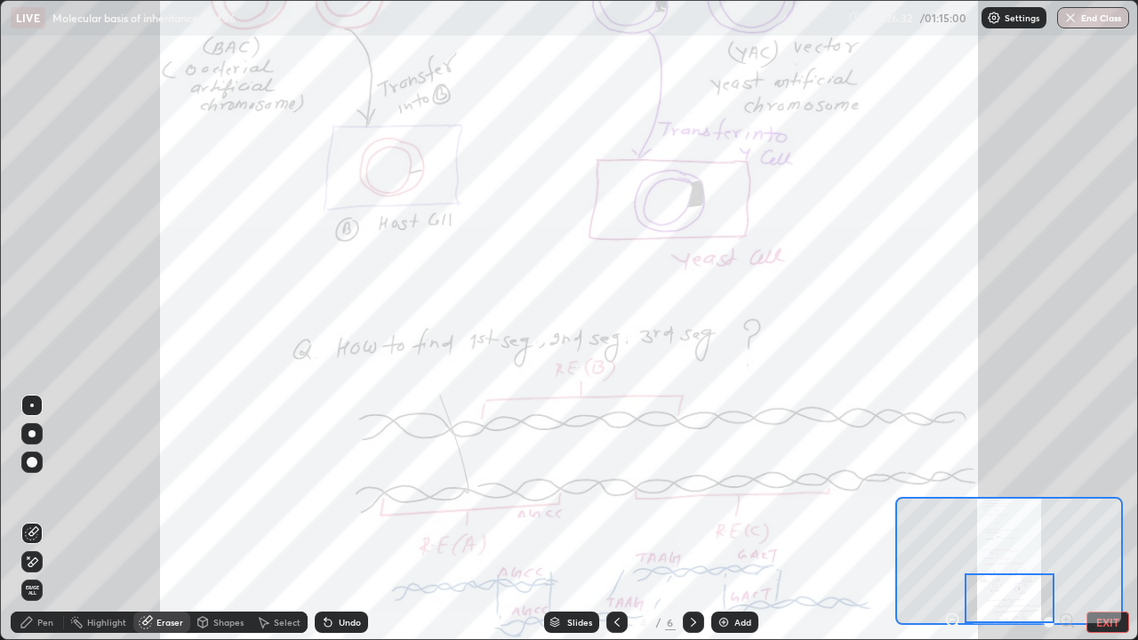
click at [1008, 489] on div at bounding box center [1010, 599] width 90 height 50
click at [1012, 489] on div at bounding box center [1010, 599] width 90 height 50
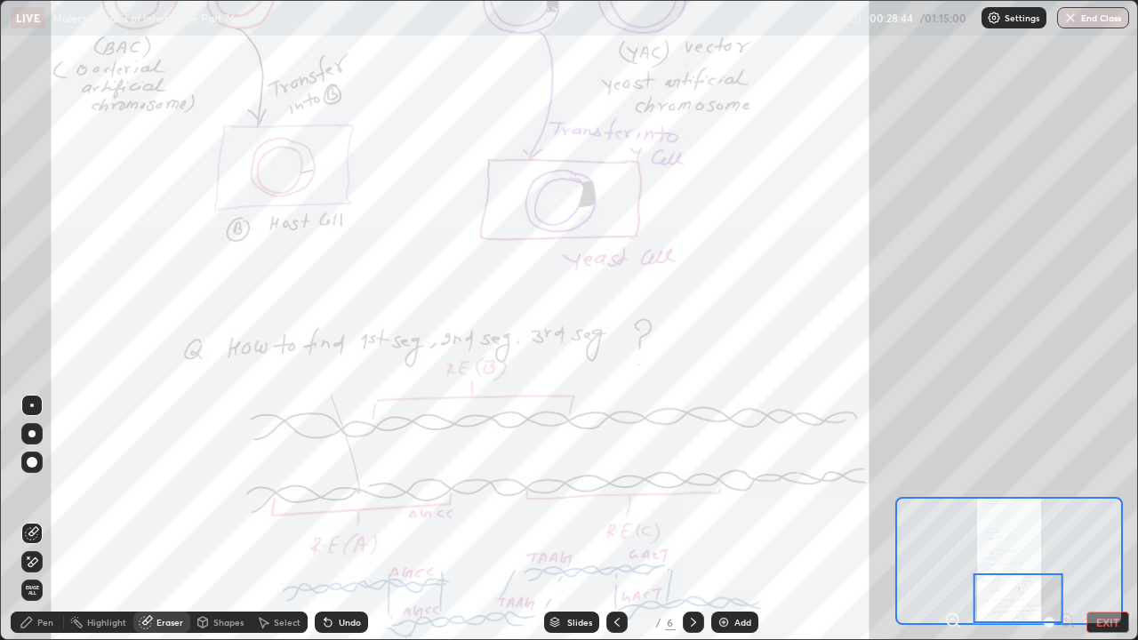
click at [157, 489] on div "Eraser" at bounding box center [170, 622] width 27 height 9
click at [34, 489] on icon at bounding box center [27, 622] width 14 height 14
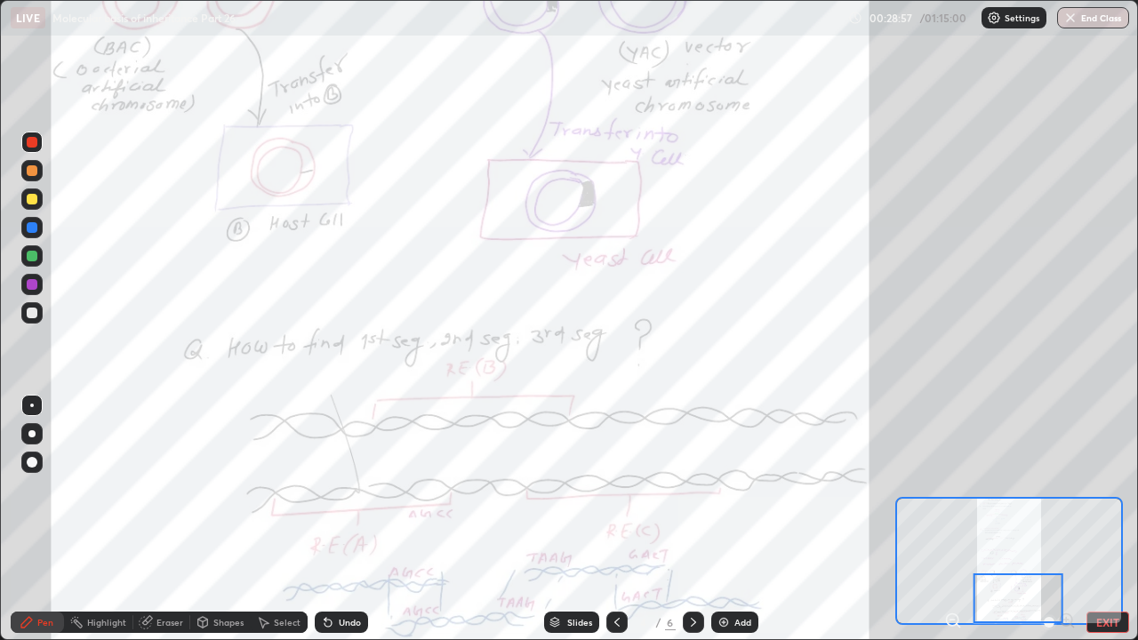
click at [29, 228] on div at bounding box center [32, 227] width 11 height 11
click at [1038, 489] on div at bounding box center [1019, 599] width 90 height 50
click at [577, 489] on div "Slides" at bounding box center [579, 622] width 25 height 9
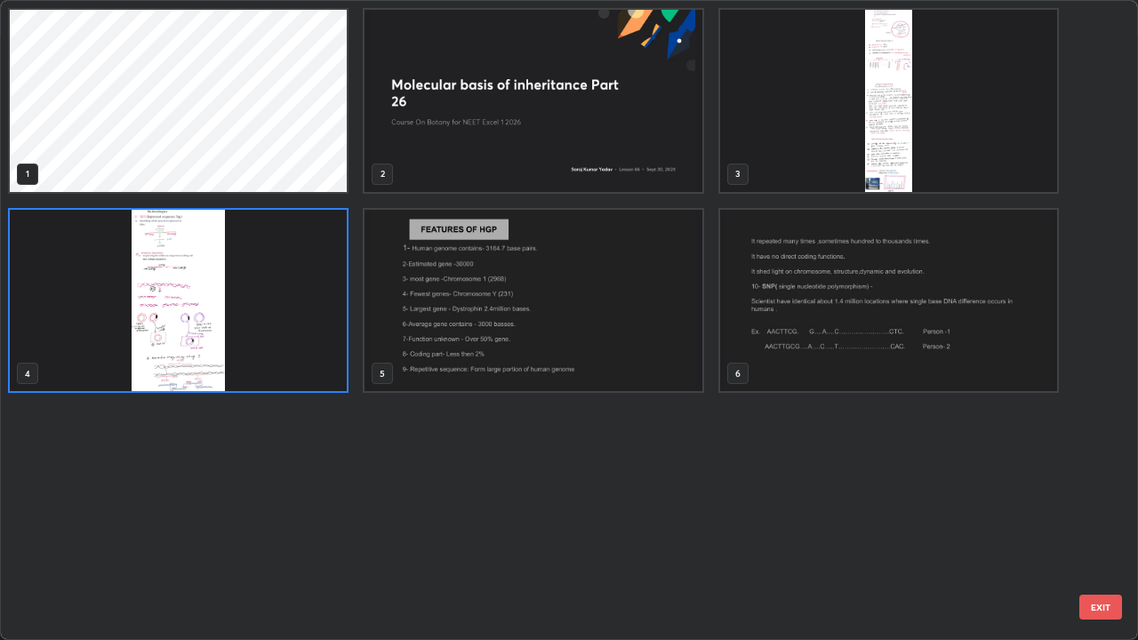
click at [551, 281] on img "grid" at bounding box center [533, 301] width 337 height 182
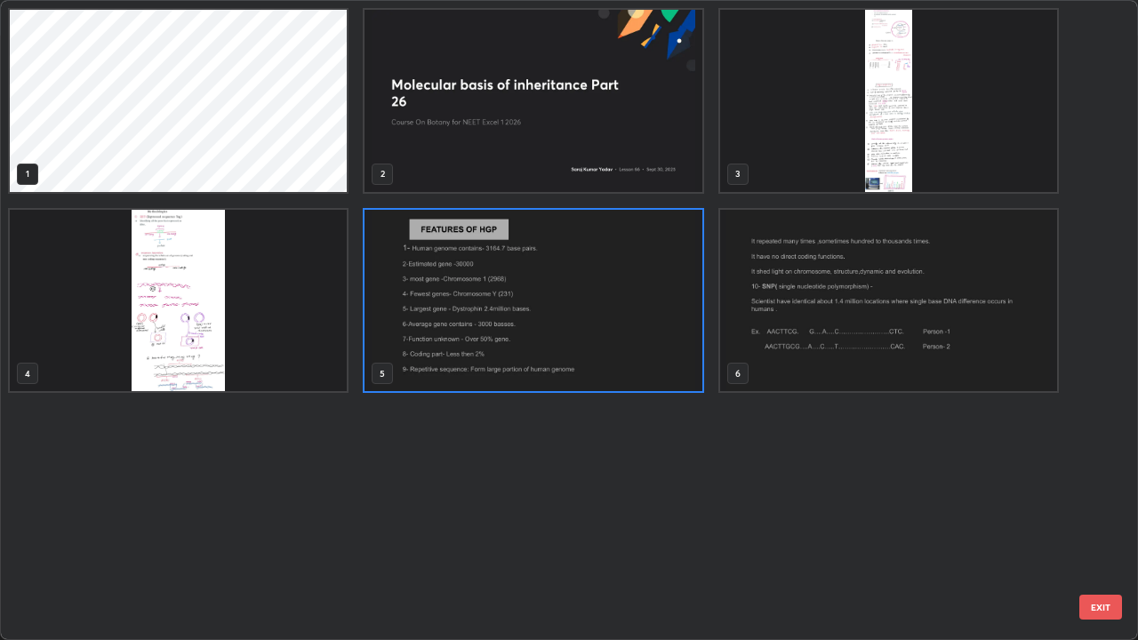
click at [559, 305] on img "grid" at bounding box center [533, 301] width 337 height 182
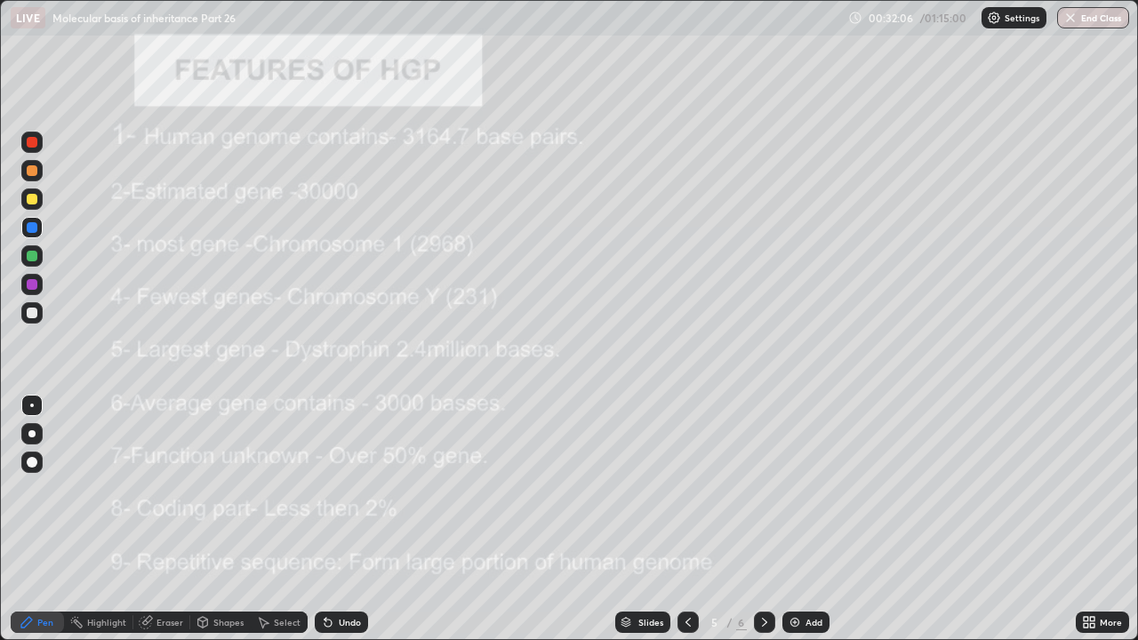
click at [565, 297] on img "grid" at bounding box center [533, 301] width 337 height 182
click at [30, 144] on div at bounding box center [32, 142] width 11 height 11
click at [30, 309] on div at bounding box center [32, 313] width 11 height 11
click at [32, 434] on div at bounding box center [31, 433] width 7 height 7
click at [31, 171] on div at bounding box center [32, 170] width 11 height 11
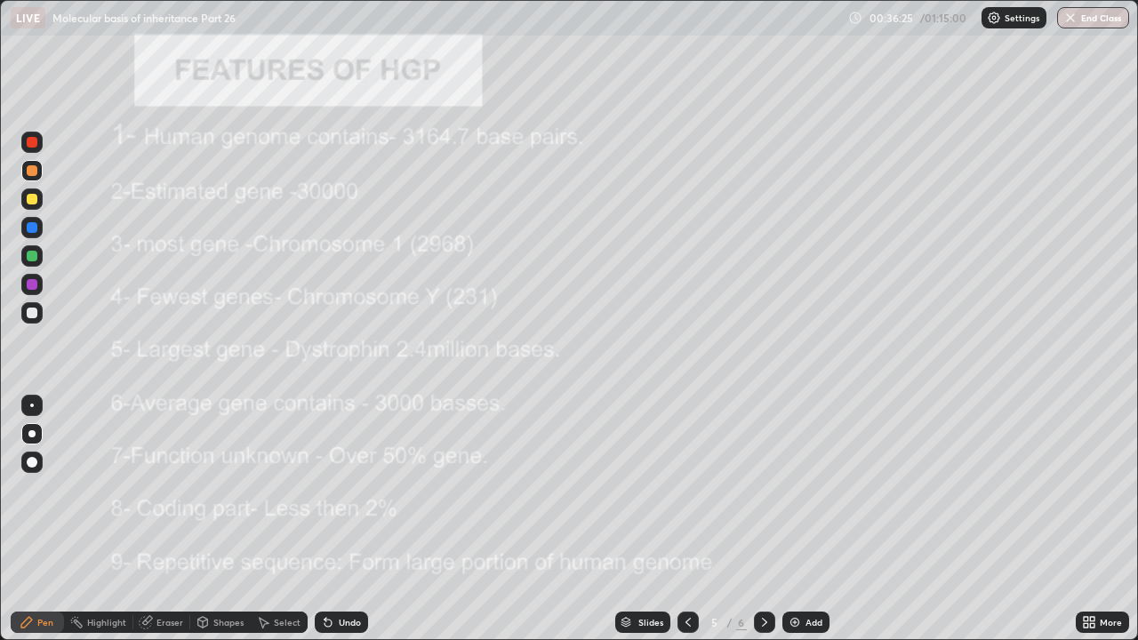
click at [51, 489] on div "Erase all" at bounding box center [32, 320] width 43 height 569
click at [764, 489] on icon at bounding box center [764, 622] width 5 height 9
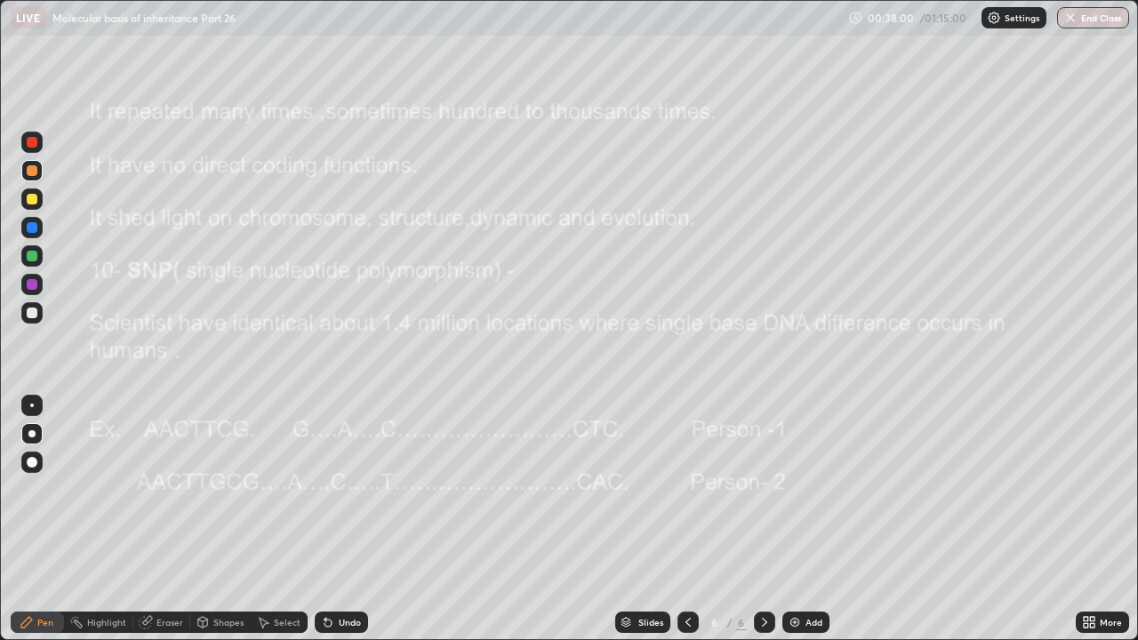
click at [29, 142] on div at bounding box center [32, 142] width 11 height 11
click at [29, 198] on div at bounding box center [32, 199] width 11 height 11
click at [30, 143] on div at bounding box center [32, 142] width 11 height 11
click at [30, 311] on div at bounding box center [32, 313] width 11 height 11
click at [33, 142] on div at bounding box center [32, 142] width 11 height 11
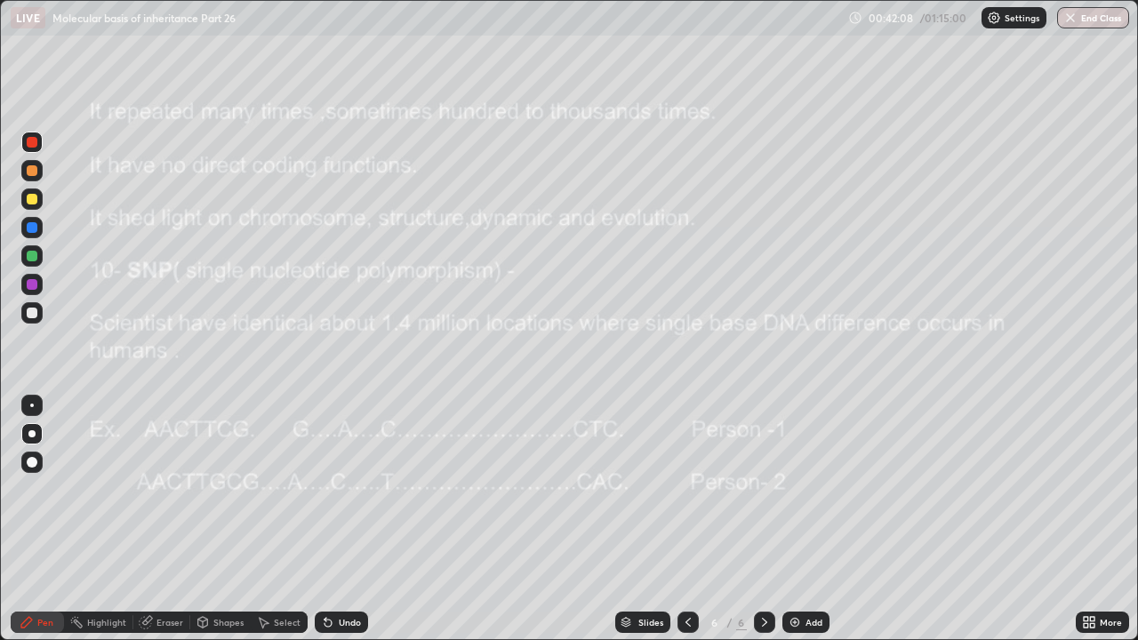
click at [164, 489] on div "Eraser" at bounding box center [170, 622] width 27 height 9
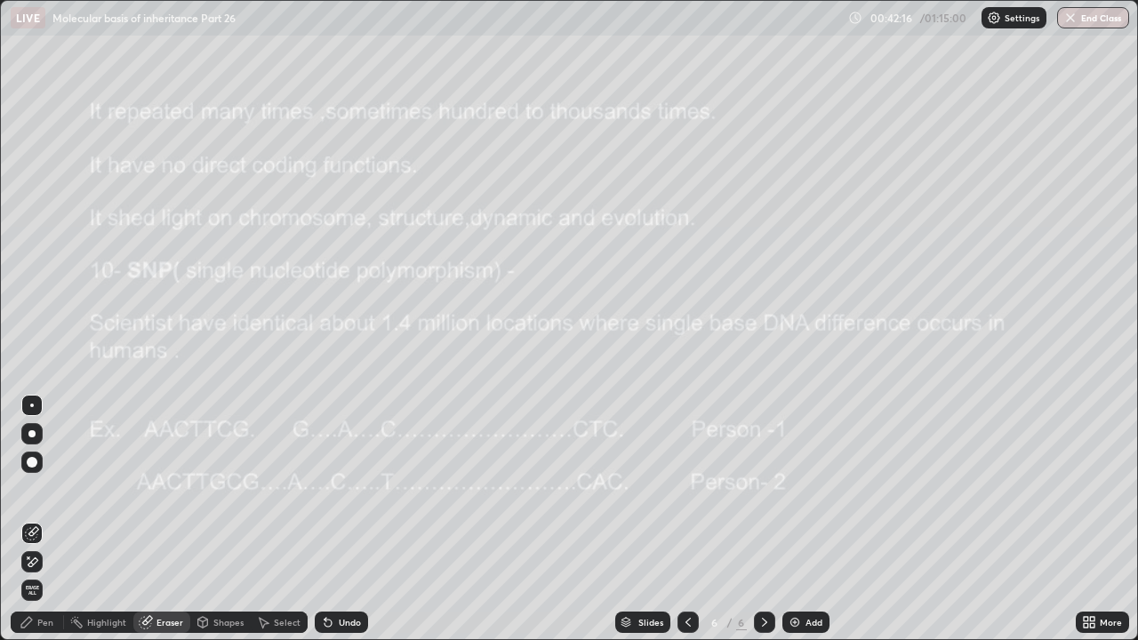
click at [793, 489] on img at bounding box center [795, 622] width 14 height 14
click at [29, 430] on div at bounding box center [31, 433] width 21 height 21
click at [41, 489] on div "Pen" at bounding box center [45, 622] width 16 height 9
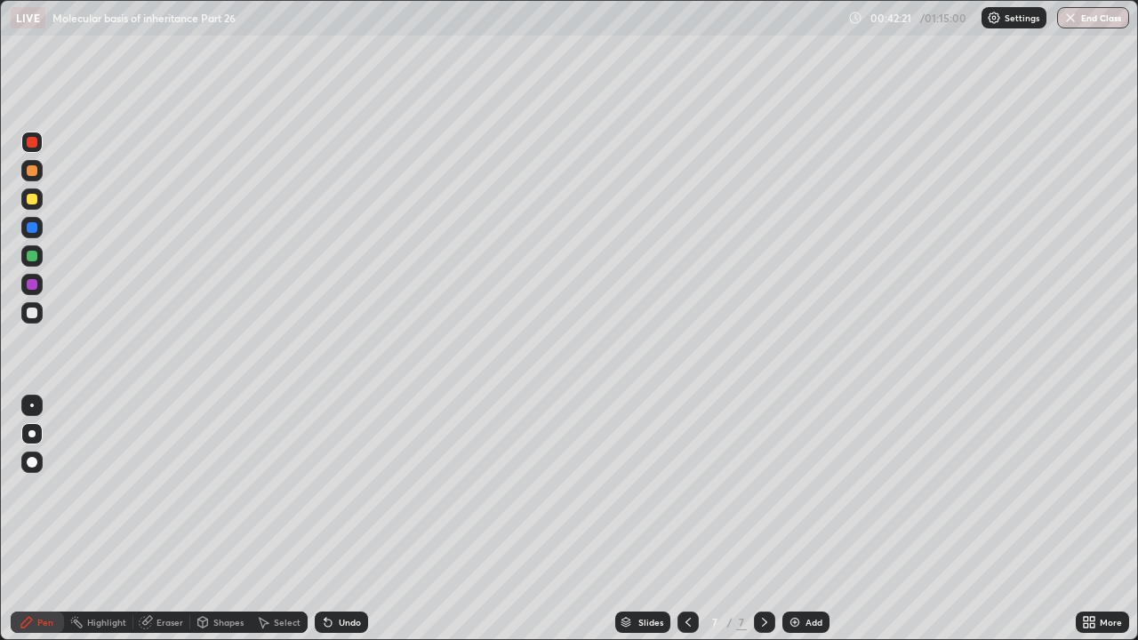
click at [29, 170] on div at bounding box center [32, 170] width 11 height 11
click at [31, 231] on div at bounding box center [32, 227] width 11 height 11
click at [32, 199] on div at bounding box center [32, 199] width 11 height 11
click at [35, 309] on div at bounding box center [32, 313] width 11 height 11
click at [160, 489] on div "Eraser" at bounding box center [170, 622] width 27 height 9
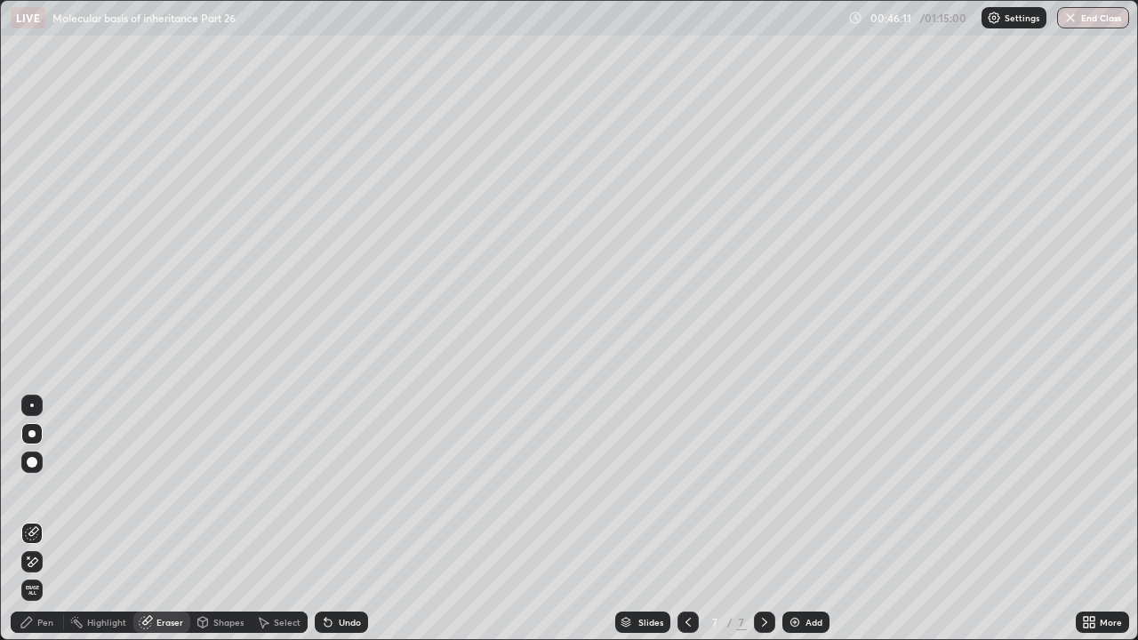
click at [50, 489] on div "Pen" at bounding box center [45, 622] width 16 height 9
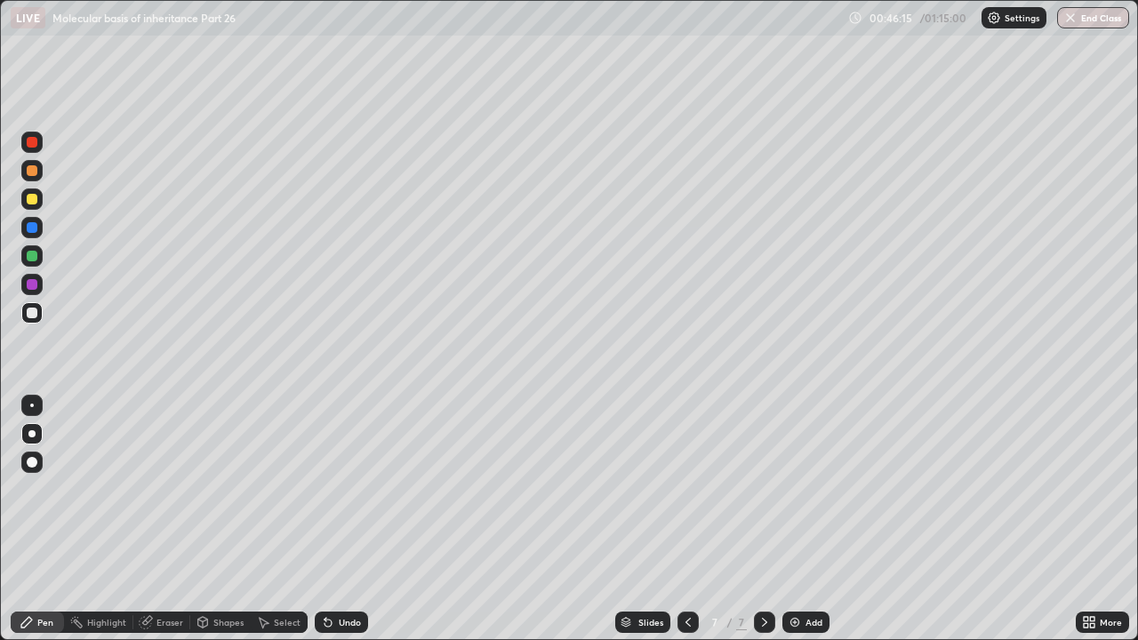
click at [165, 489] on div "Eraser" at bounding box center [170, 622] width 27 height 9
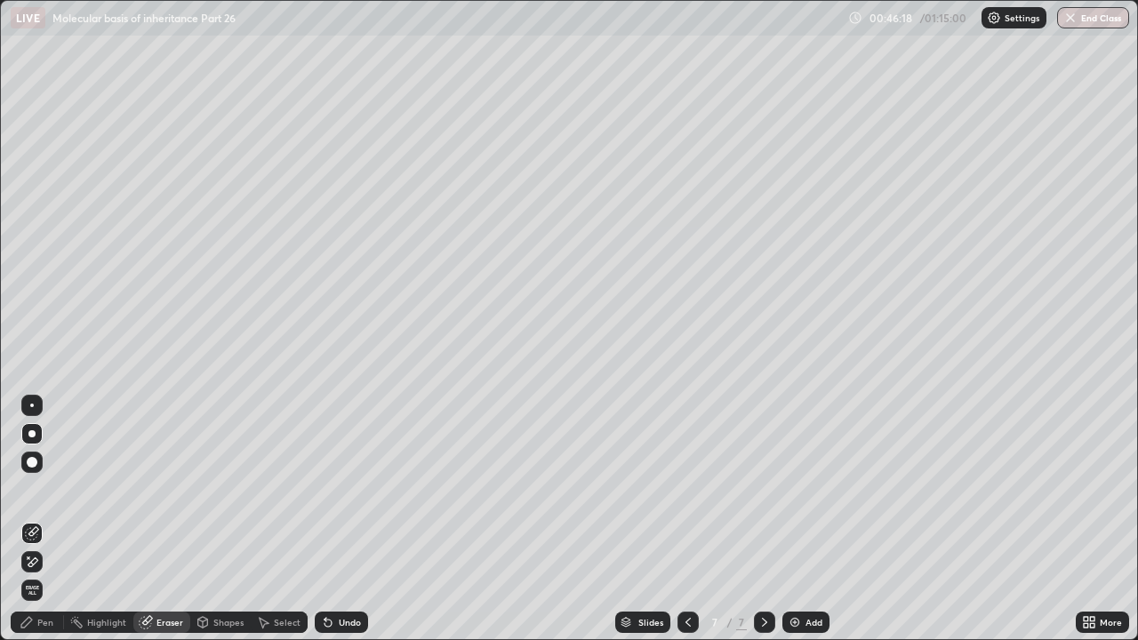
click at [46, 489] on div "Pen" at bounding box center [45, 622] width 16 height 9
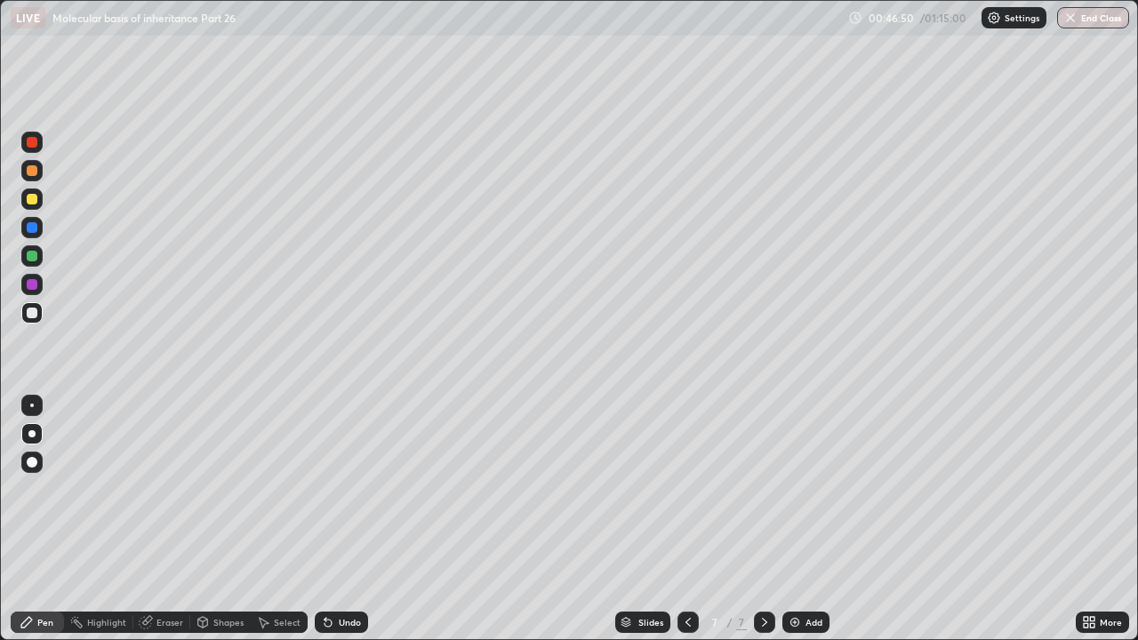
click at [1087, 489] on icon at bounding box center [1086, 619] width 4 height 4
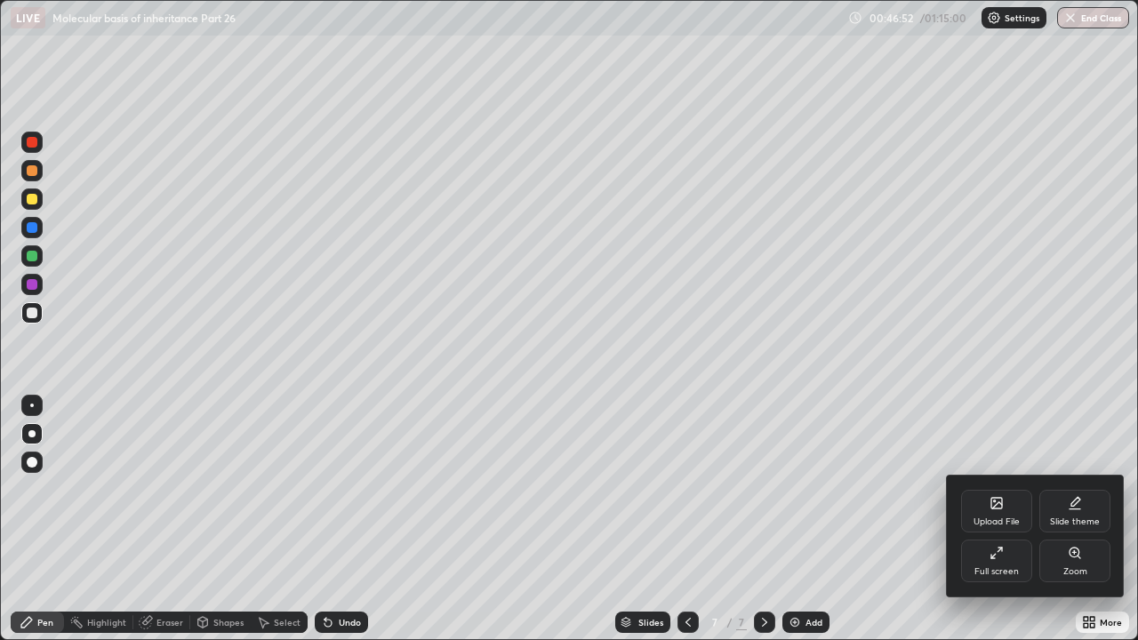
click at [1001, 489] on icon at bounding box center [997, 503] width 14 height 14
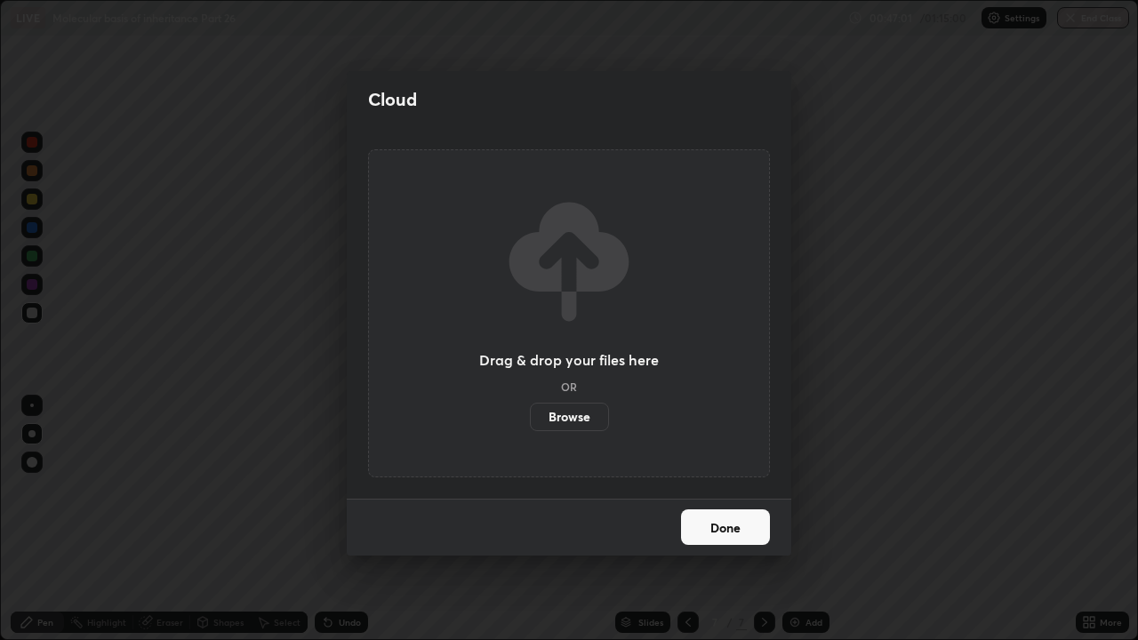
click at [567, 414] on label "Browse" at bounding box center [569, 417] width 79 height 28
click at [530, 414] on input "Browse" at bounding box center [530, 417] width 0 height 28
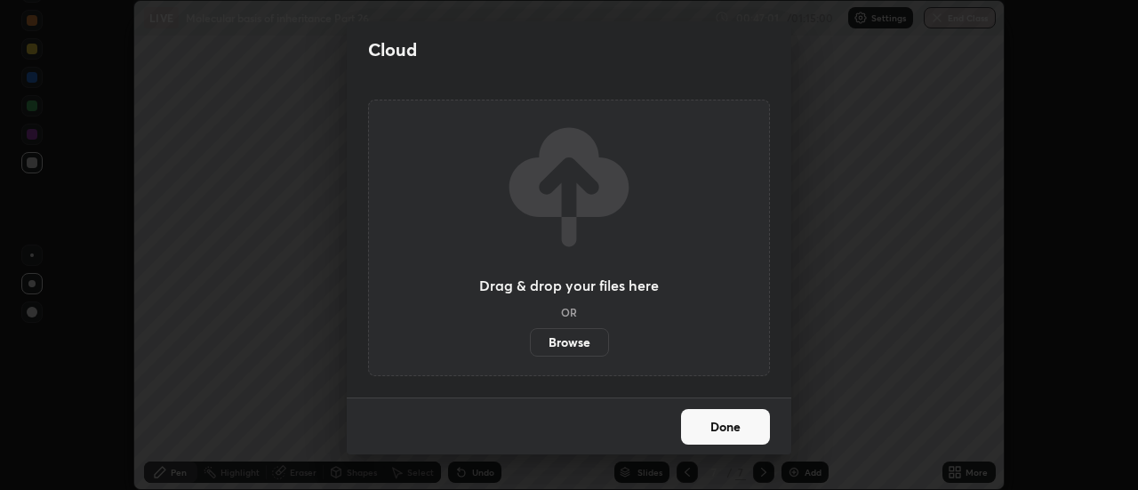
scroll to position [88447, 87798]
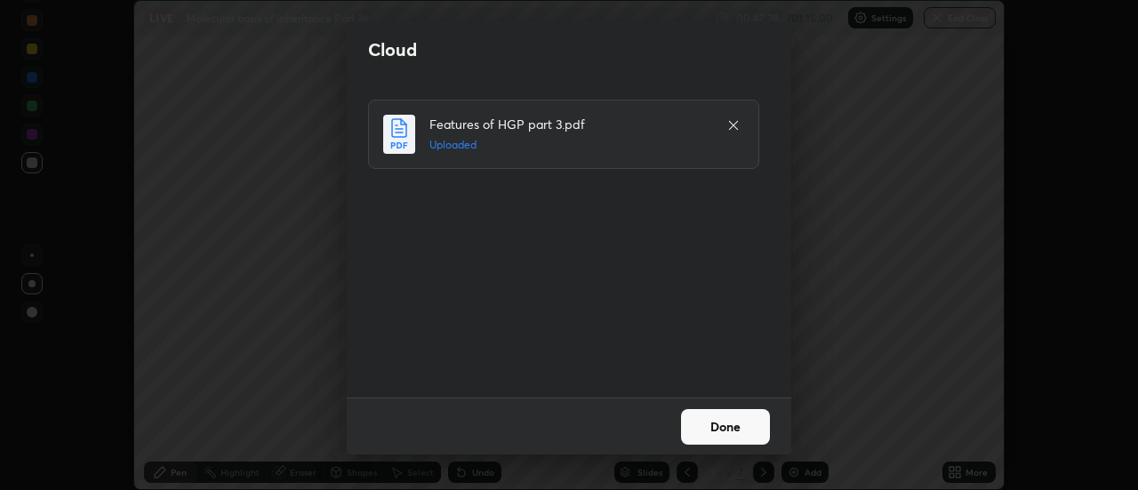
click at [703, 422] on button "Done" at bounding box center [725, 427] width 89 height 36
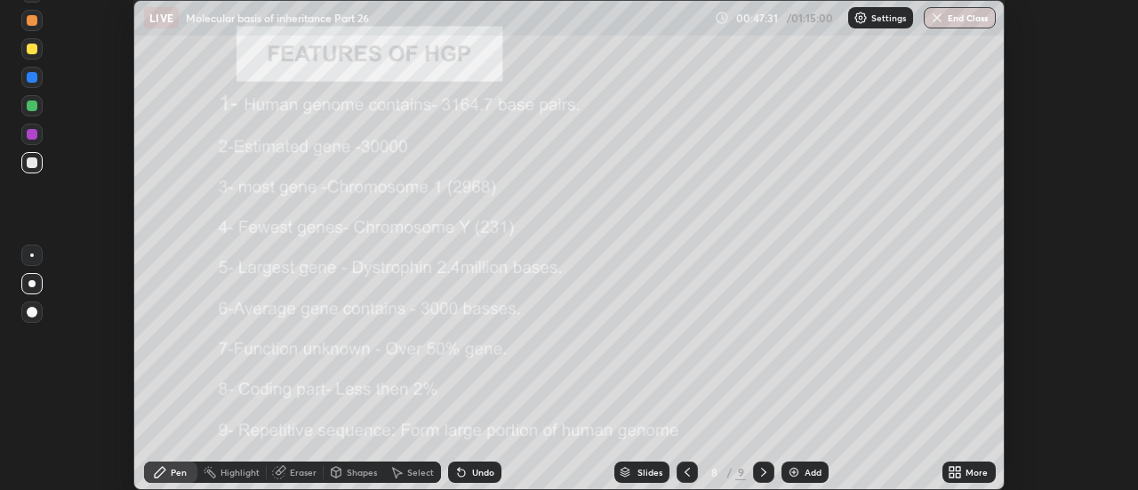
click at [763, 474] on icon at bounding box center [763, 472] width 5 height 9
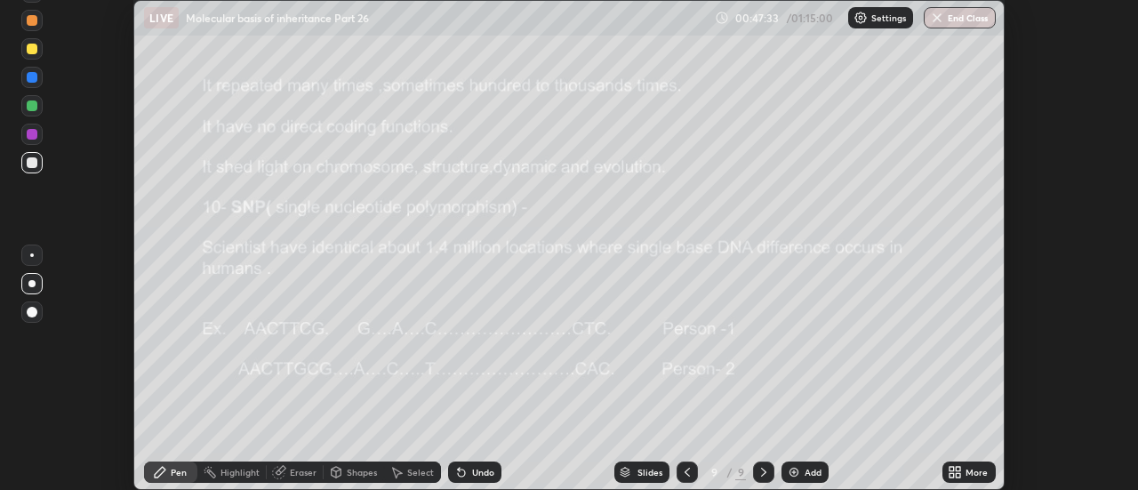
click at [764, 467] on icon at bounding box center [764, 472] width 14 height 14
click at [762, 476] on icon at bounding box center [764, 472] width 14 height 14
click at [761, 470] on icon at bounding box center [764, 472] width 14 height 14
click at [763, 472] on icon at bounding box center [764, 472] width 14 height 14
click at [641, 473] on div "Slides" at bounding box center [650, 472] width 25 height 9
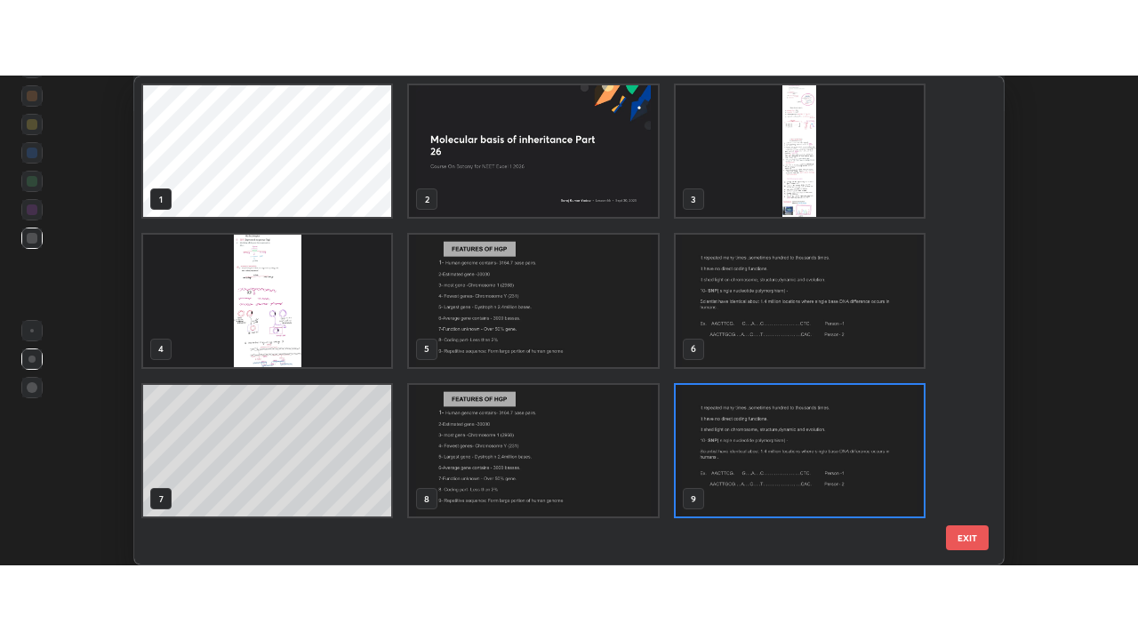
scroll to position [483, 860]
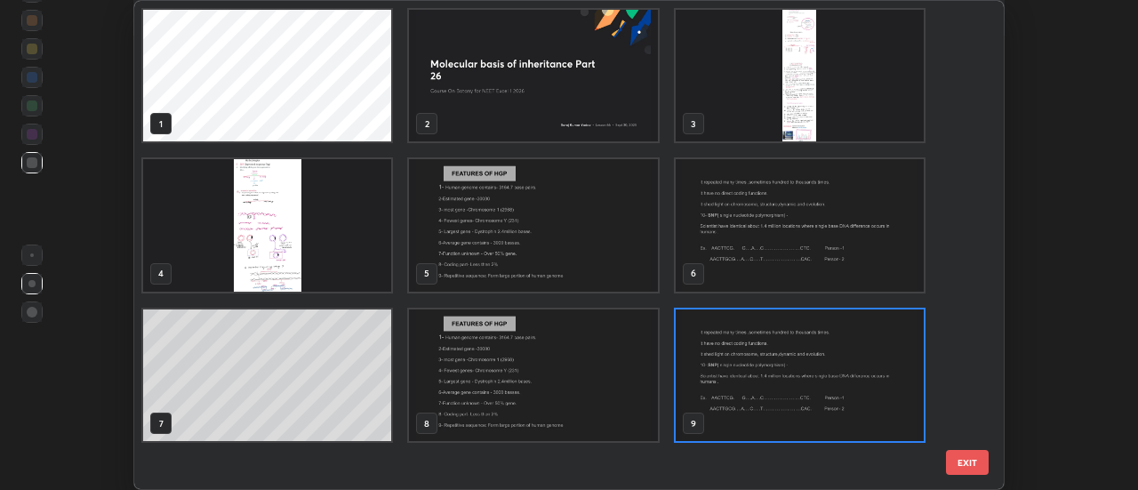
click at [530, 101] on img "grid" at bounding box center [534, 76] width 248 height 132
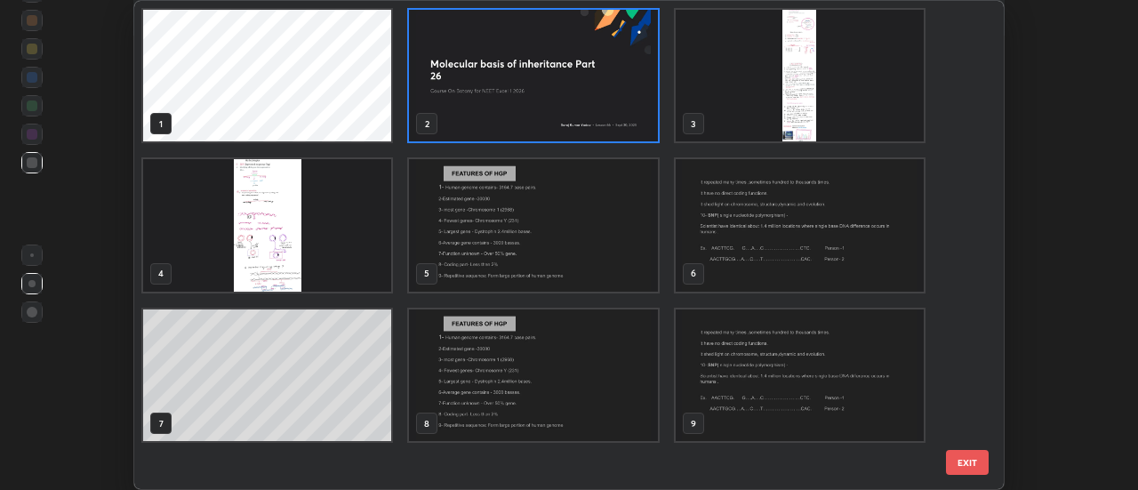
click at [535, 100] on img "grid" at bounding box center [534, 76] width 248 height 132
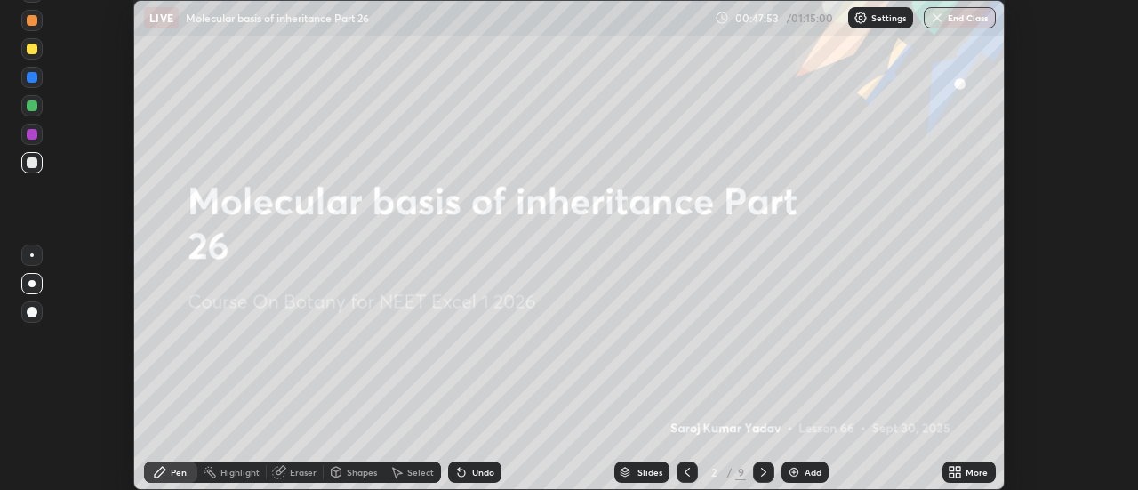
click at [959, 469] on icon at bounding box center [959, 469] width 4 height 4
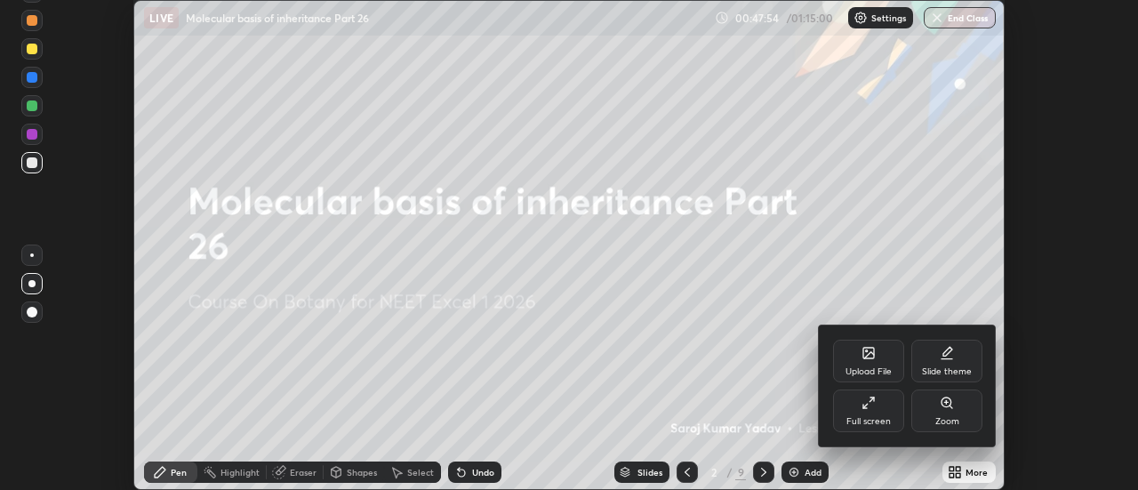
click at [865, 362] on div "Upload File" at bounding box center [868, 361] width 71 height 43
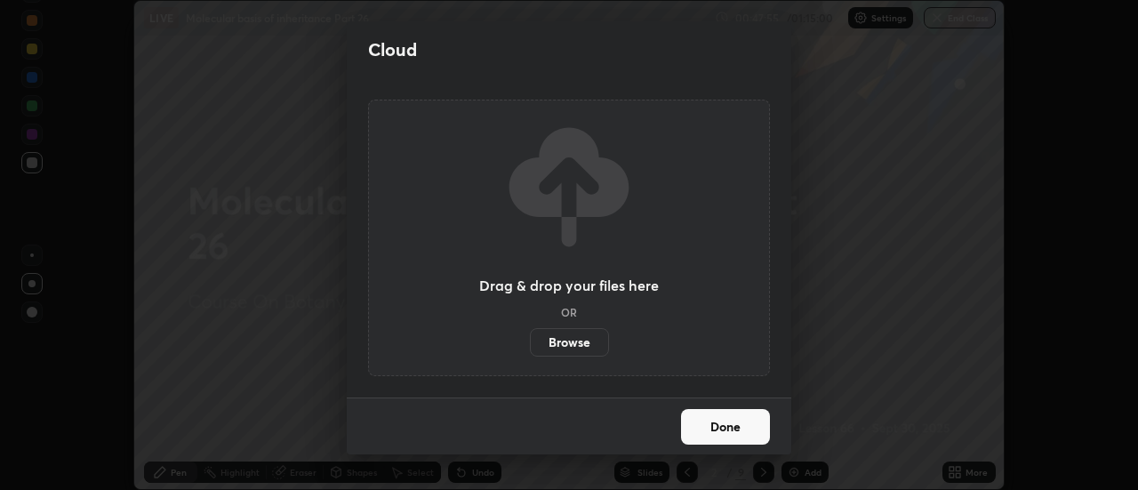
click at [562, 338] on label "Browse" at bounding box center [569, 342] width 79 height 28
click at [530, 338] on input "Browse" at bounding box center [530, 342] width 0 height 28
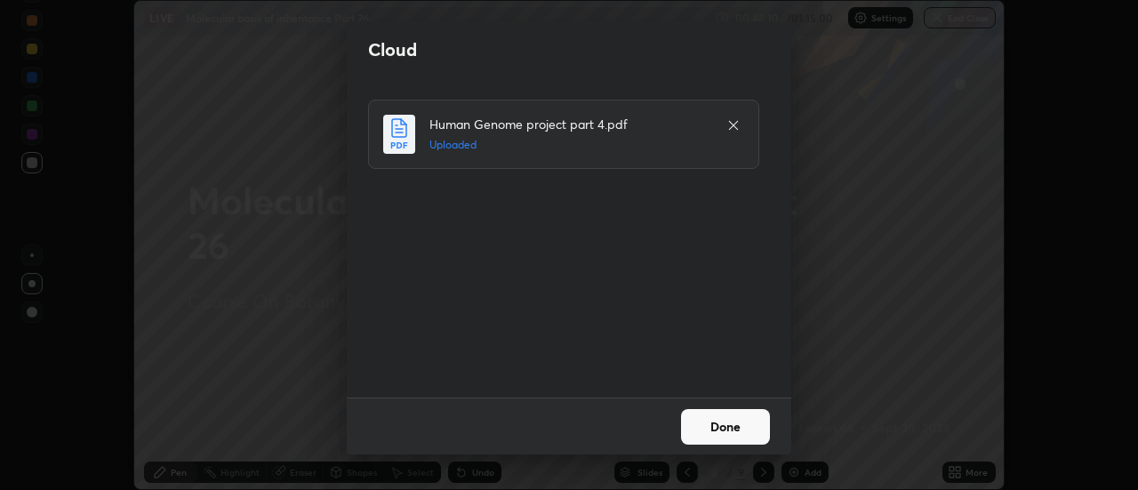
click at [703, 425] on button "Done" at bounding box center [725, 427] width 89 height 36
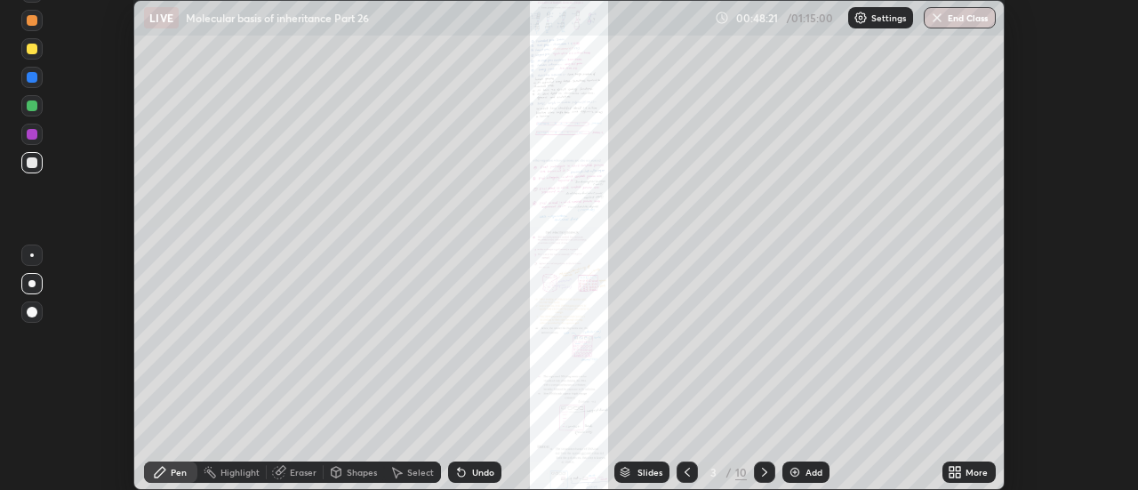
click at [958, 476] on icon at bounding box center [959, 475] width 4 height 4
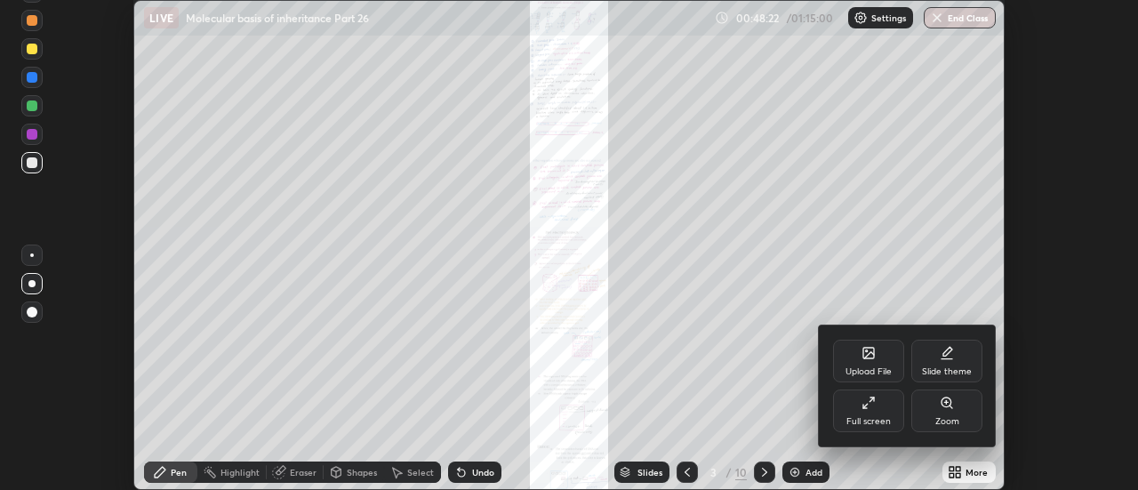
click at [945, 417] on div "Zoom" at bounding box center [948, 421] width 24 height 9
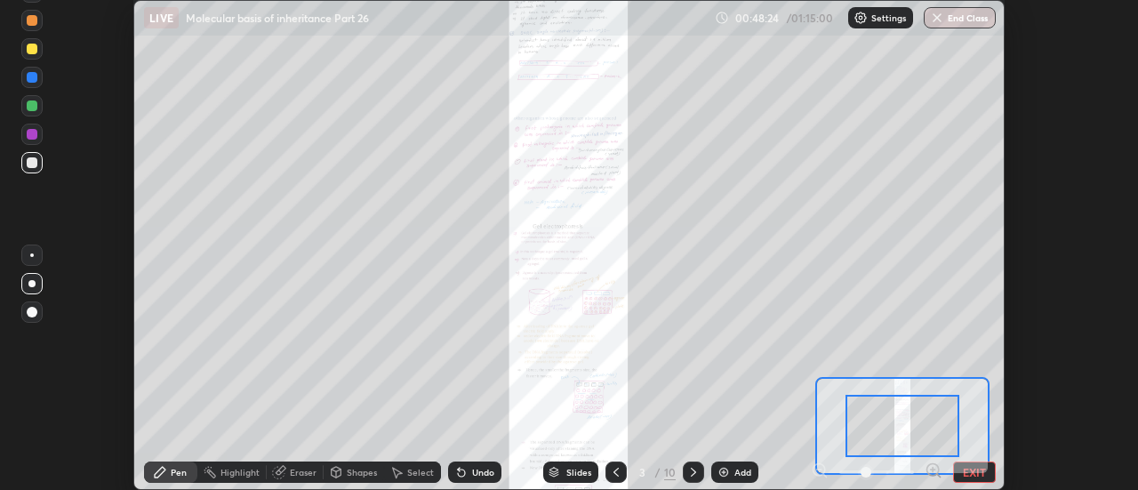
click at [934, 470] on icon at bounding box center [934, 471] width 18 height 18
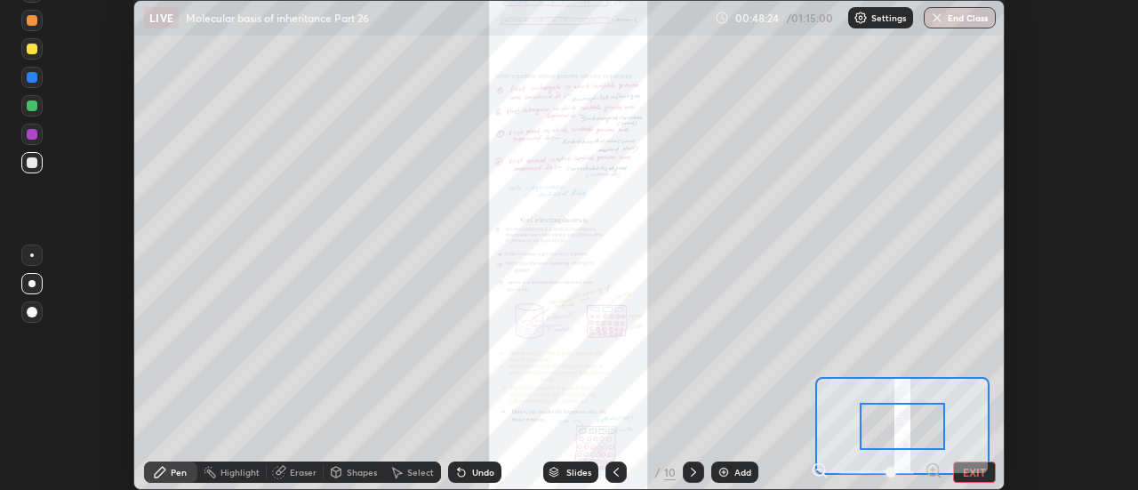
click at [933, 470] on icon at bounding box center [932, 470] width 4 height 0
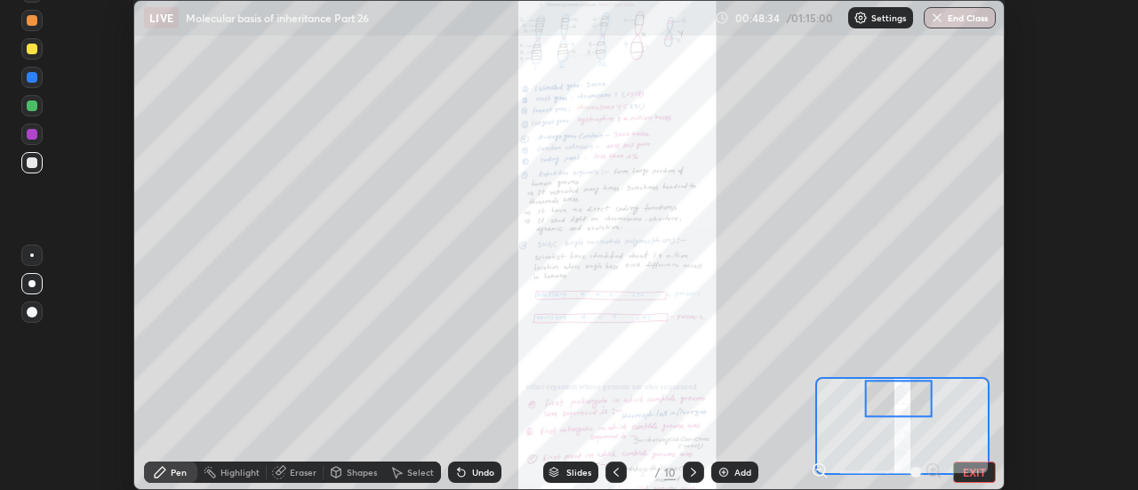
click at [898, 380] on div at bounding box center [898, 398] width 68 height 37
click at [904, 383] on div at bounding box center [898, 398] width 68 height 37
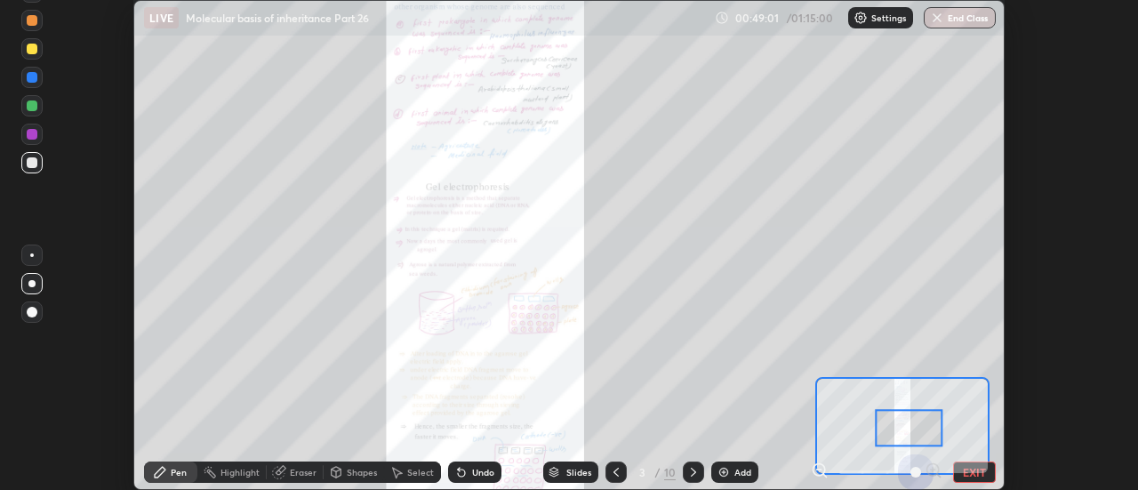
click at [934, 467] on div at bounding box center [877, 472] width 132 height 21
click at [29, 23] on div at bounding box center [32, 20] width 11 height 11
click at [29, 282] on div at bounding box center [31, 283] width 7 height 7
click at [31, 20] on div at bounding box center [32, 20] width 11 height 11
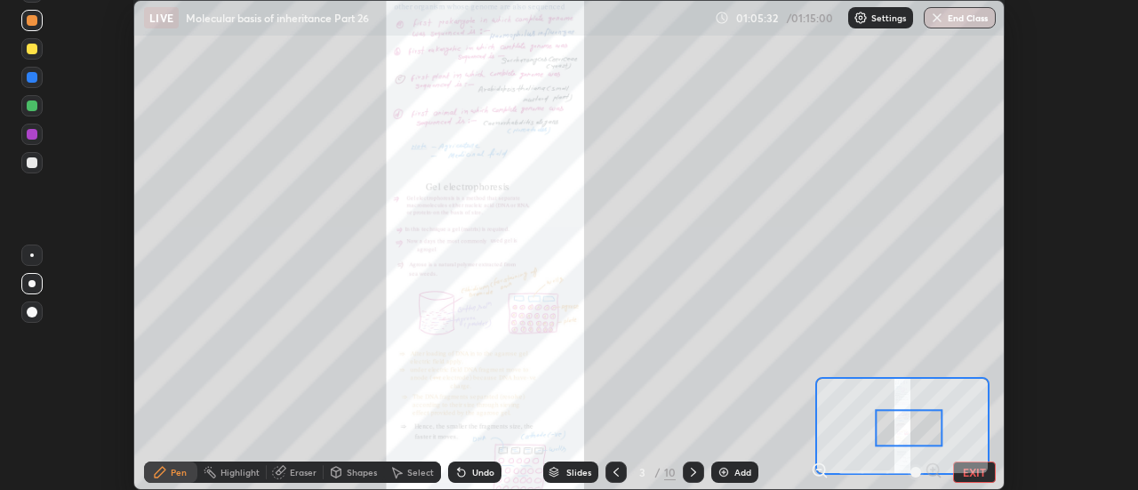
click at [1027, 342] on div "Setting up your live class" at bounding box center [569, 245] width 1138 height 490
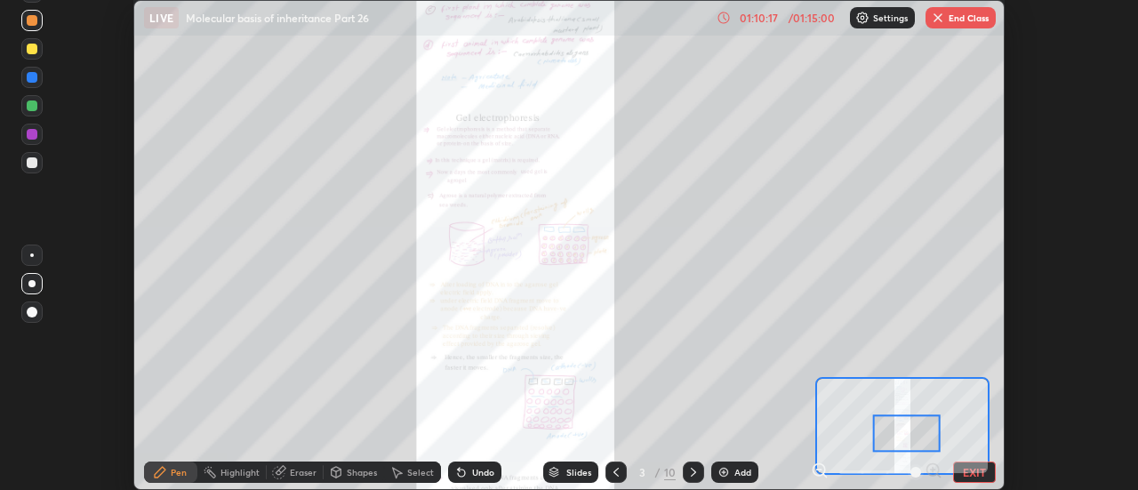
click at [904, 416] on div at bounding box center [906, 432] width 68 height 37
click at [34, 285] on div at bounding box center [31, 283] width 7 height 7
click at [295, 471] on div "Eraser" at bounding box center [303, 472] width 27 height 9
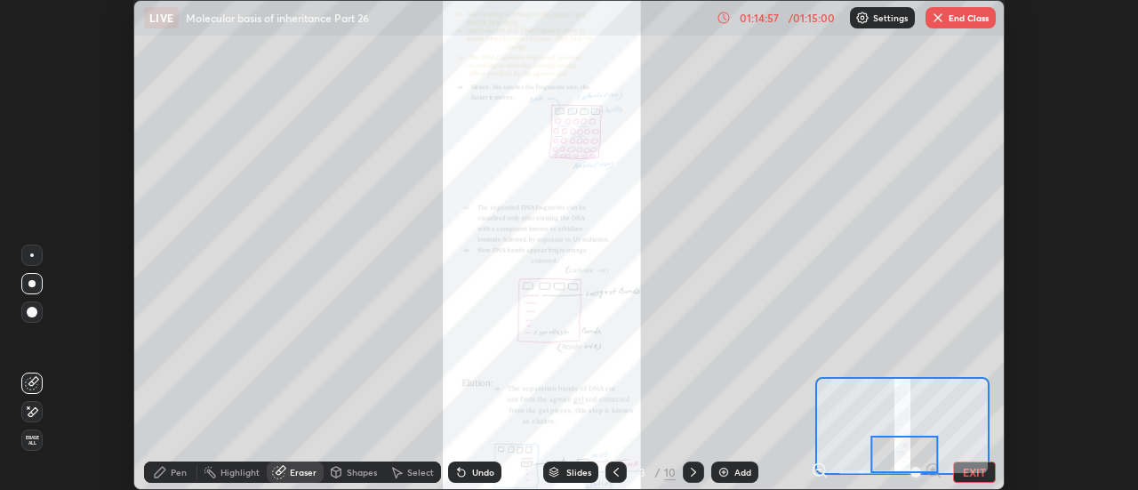
click at [977, 470] on button "EXIT" at bounding box center [974, 472] width 43 height 21
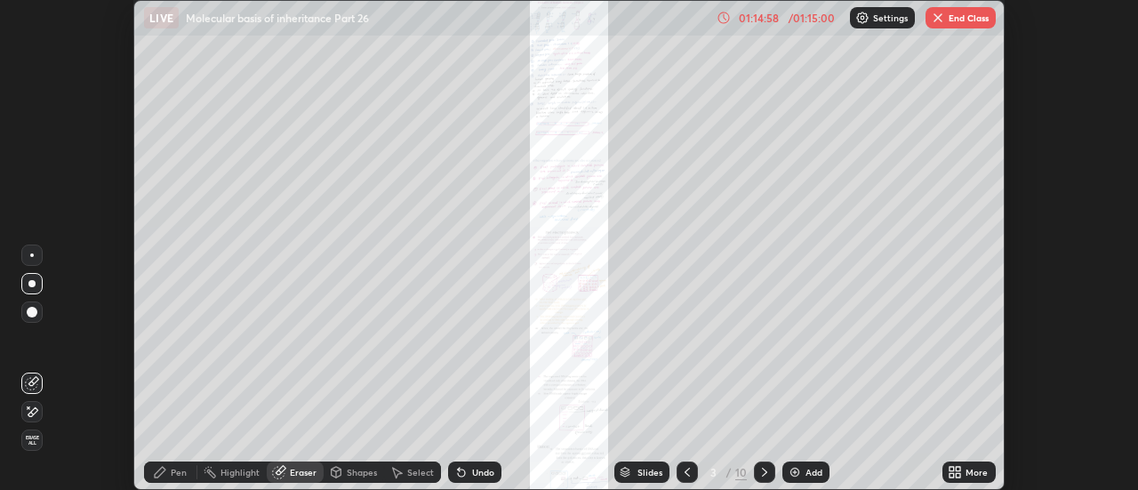
click at [953, 473] on icon at bounding box center [952, 475] width 4 height 4
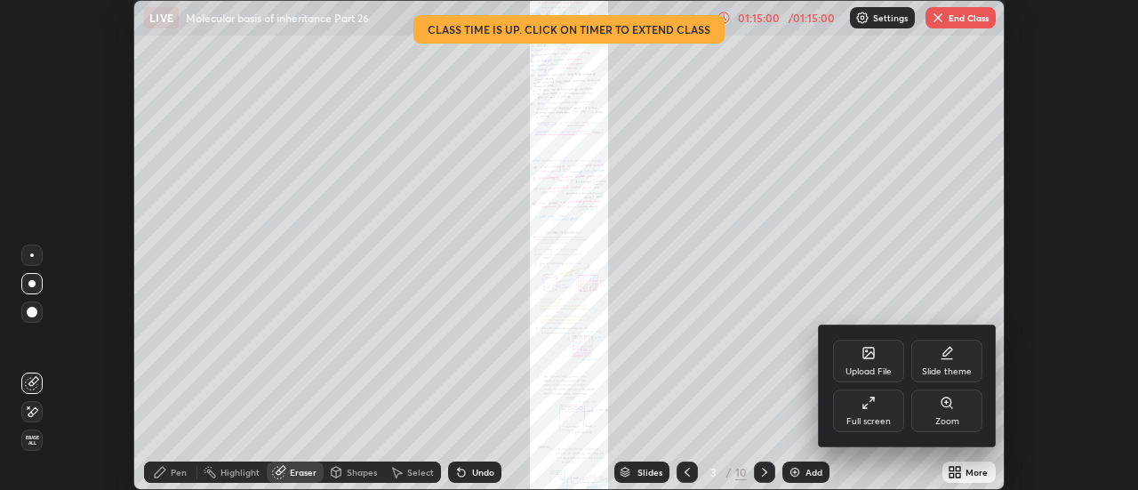
click at [880, 410] on div "Full screen" at bounding box center [868, 411] width 71 height 43
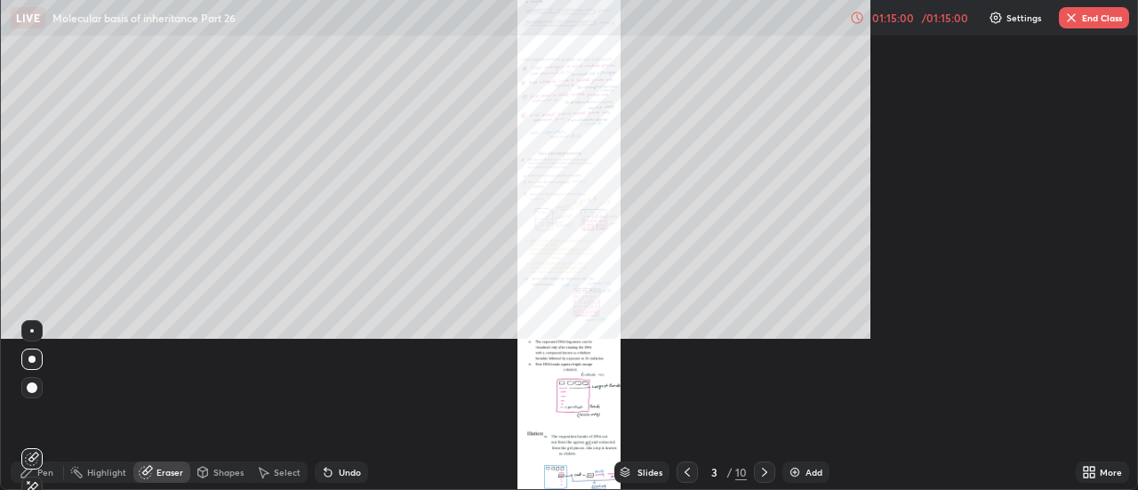
scroll to position [640, 1138]
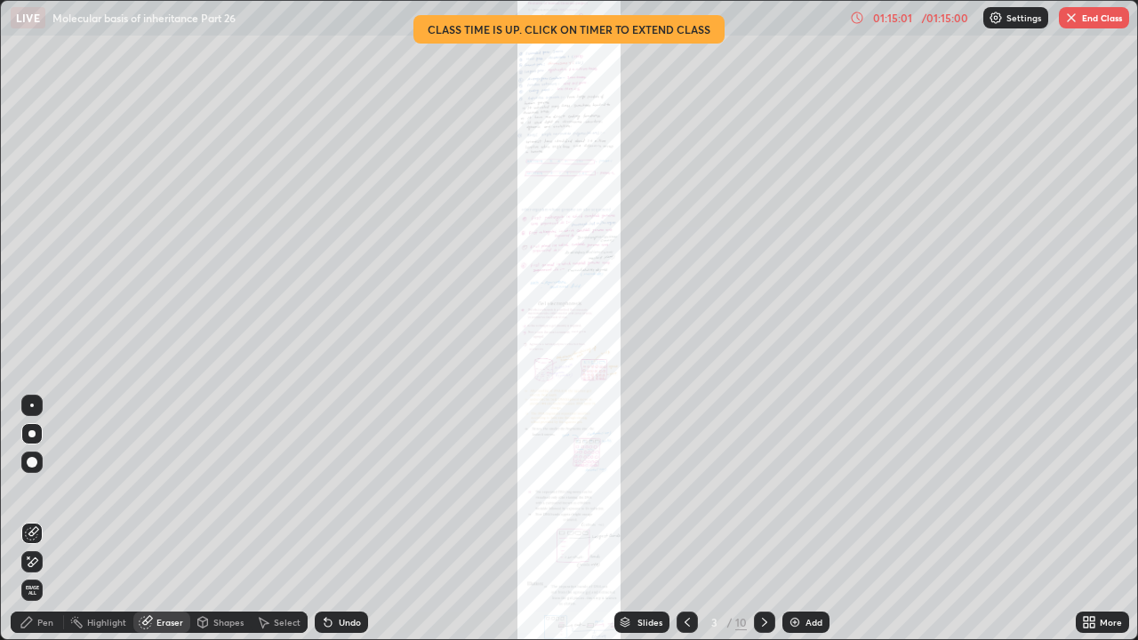
click at [1083, 20] on button "End Class" at bounding box center [1094, 17] width 70 height 21
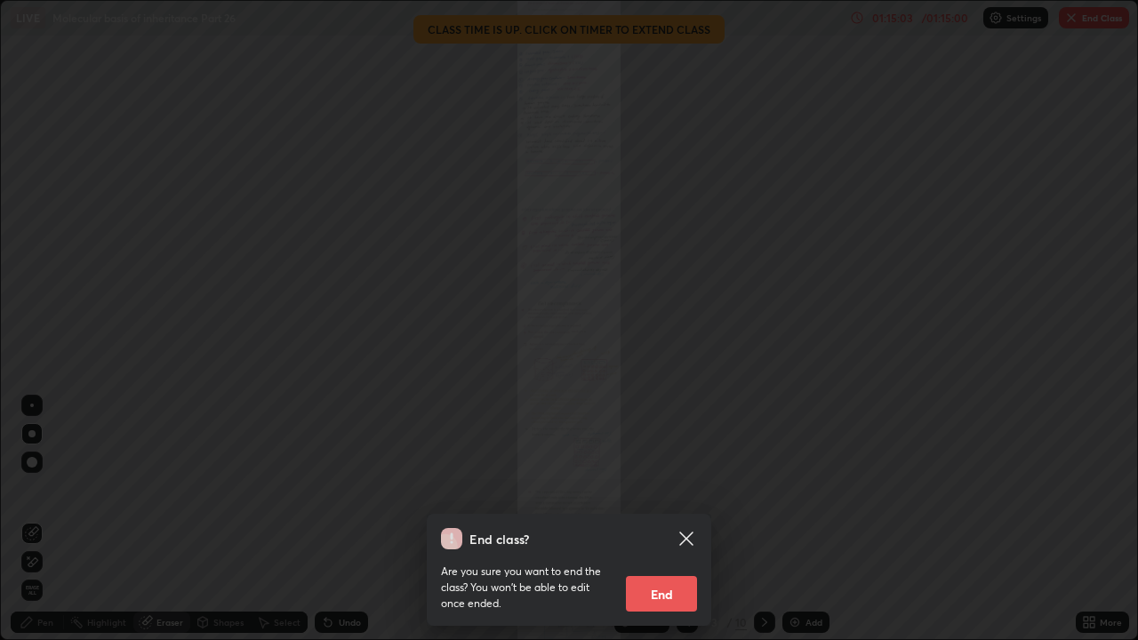
click at [662, 489] on button "End" at bounding box center [661, 594] width 71 height 36
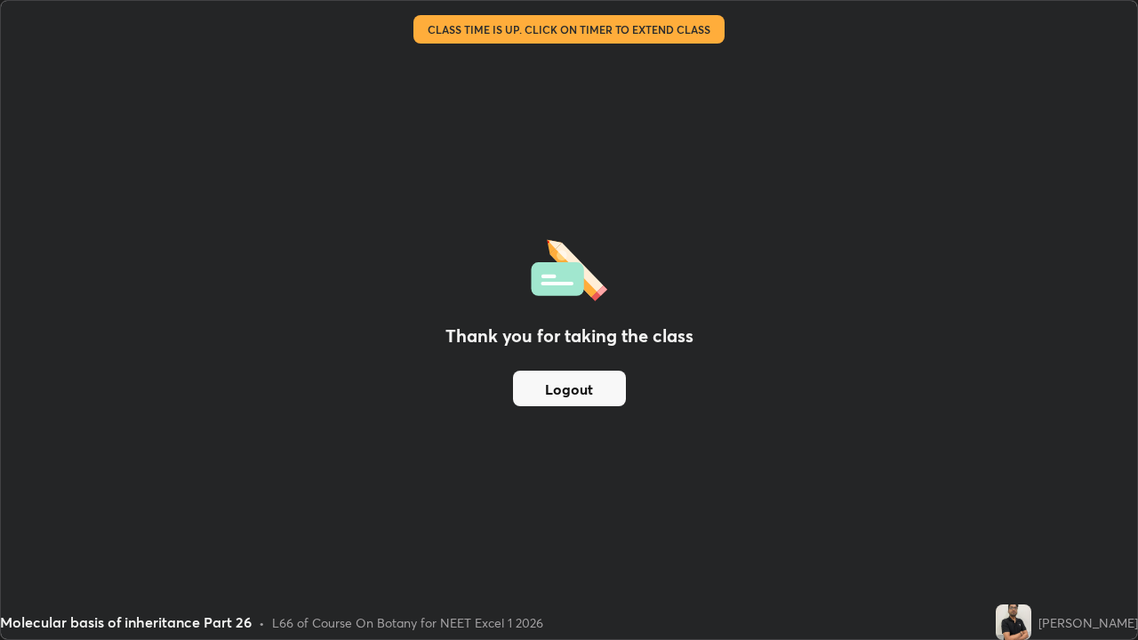
click at [581, 390] on button "Logout" at bounding box center [569, 389] width 113 height 36
click at [551, 390] on button "Logout" at bounding box center [569, 389] width 113 height 36
click at [560, 396] on button "Logout" at bounding box center [569, 389] width 113 height 36
click at [559, 392] on button "Logout" at bounding box center [569, 389] width 113 height 36
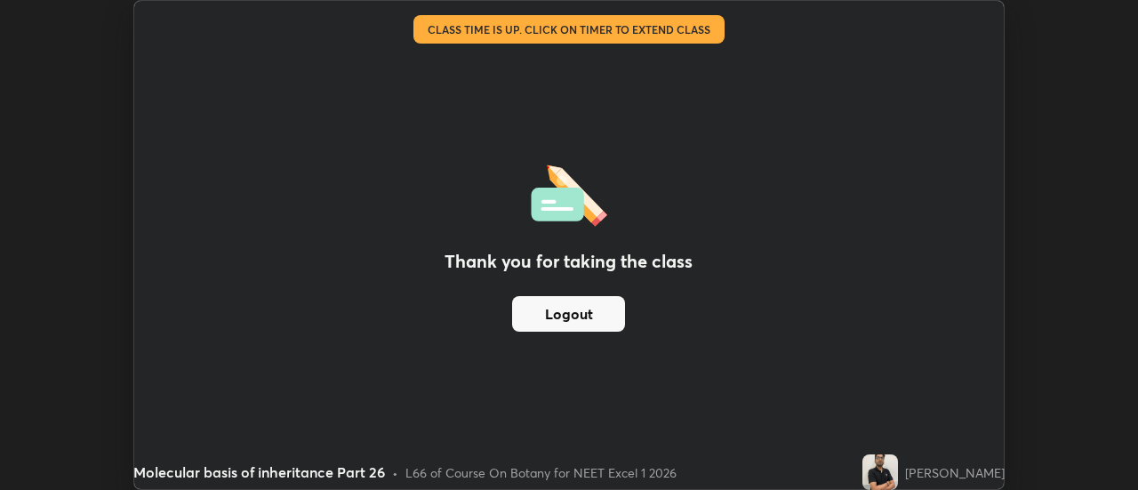
scroll to position [88447, 87798]
